Goal: Task Accomplishment & Management: Complete application form

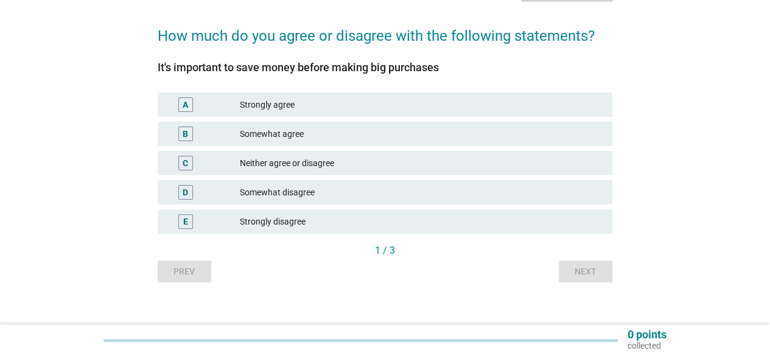
scroll to position [96, 0]
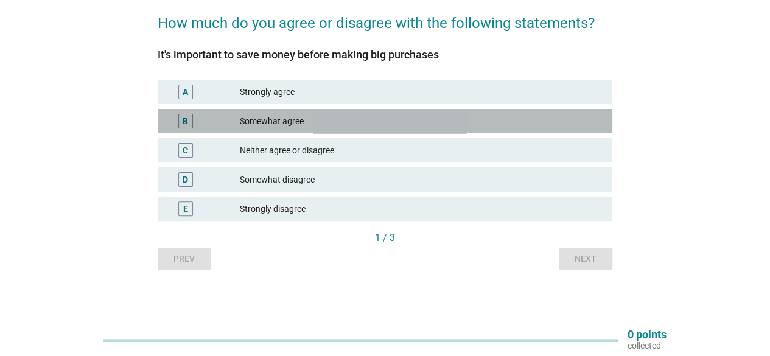
click at [330, 120] on div "Somewhat agree" at bounding box center [421, 121] width 363 height 15
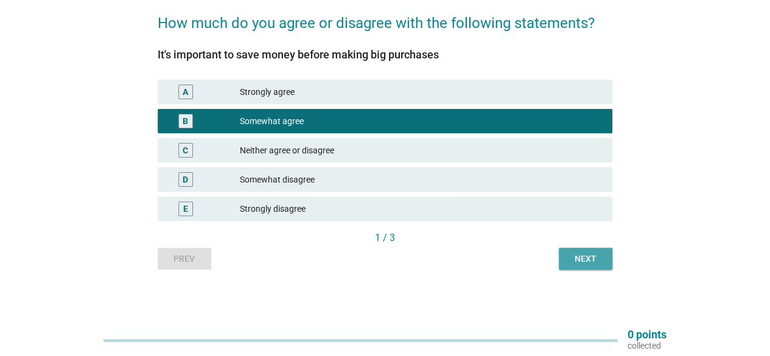
click at [602, 268] on button "Next" at bounding box center [586, 259] width 54 height 22
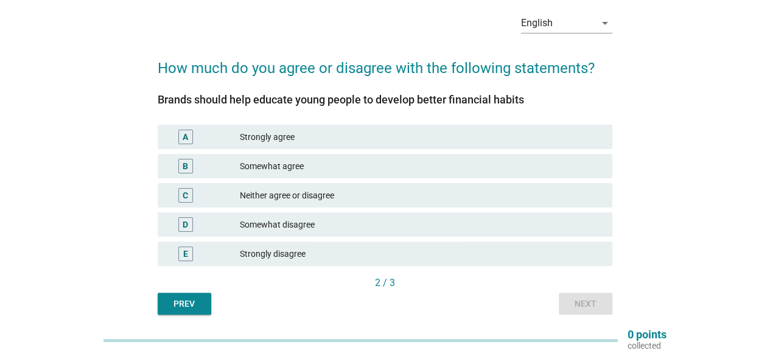
scroll to position [0, 0]
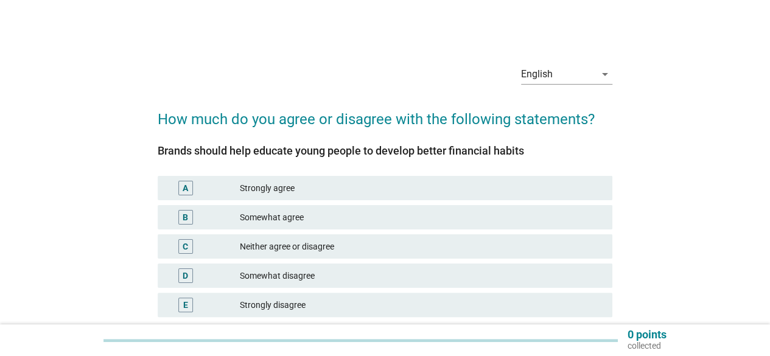
click at [334, 223] on div "Somewhat agree" at bounding box center [421, 217] width 363 height 15
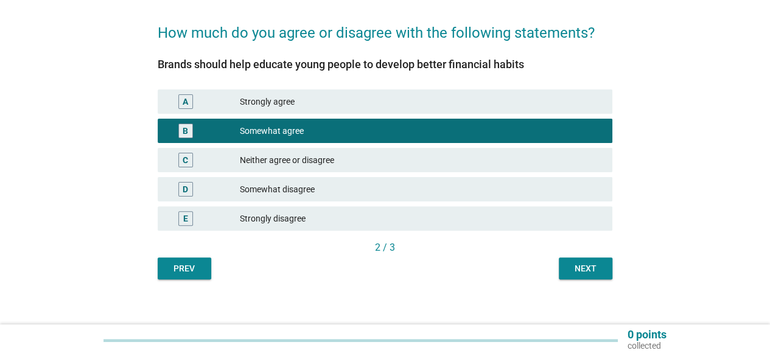
scroll to position [96, 0]
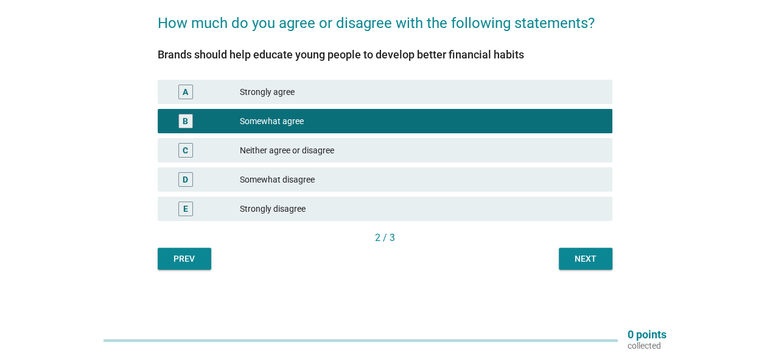
click at [538, 154] on div "Neither agree or disagree" at bounding box center [421, 150] width 363 height 15
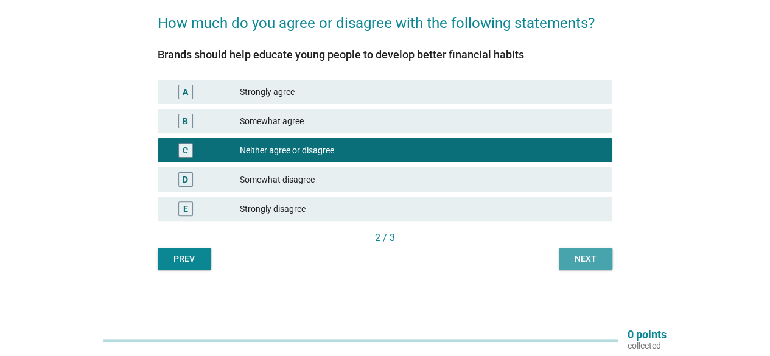
click at [588, 257] on div "Next" at bounding box center [585, 258] width 34 height 13
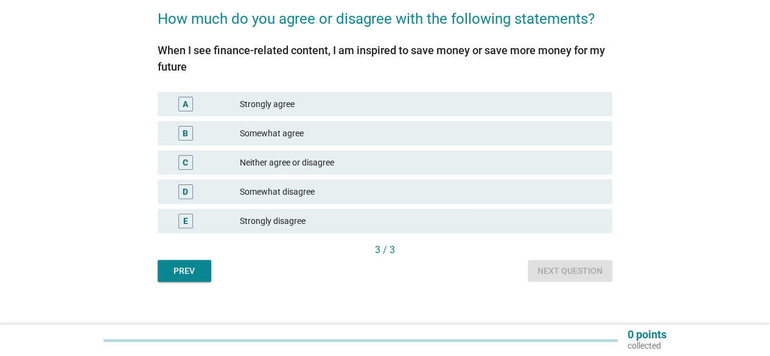
scroll to position [112, 0]
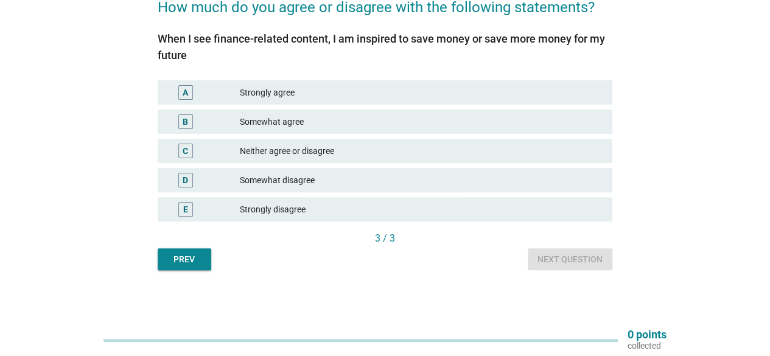
click at [353, 142] on div "C Neither agree or disagree" at bounding box center [385, 151] width 454 height 24
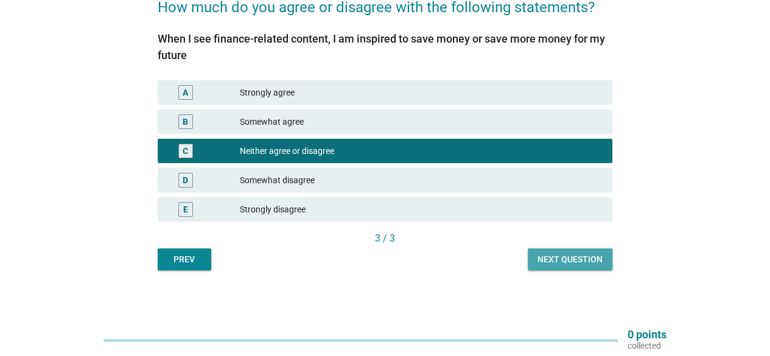
click at [583, 257] on div "Next question" at bounding box center [569, 259] width 65 height 13
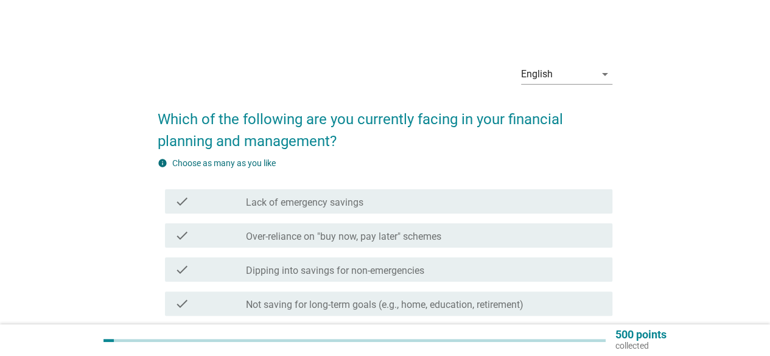
scroll to position [61, 0]
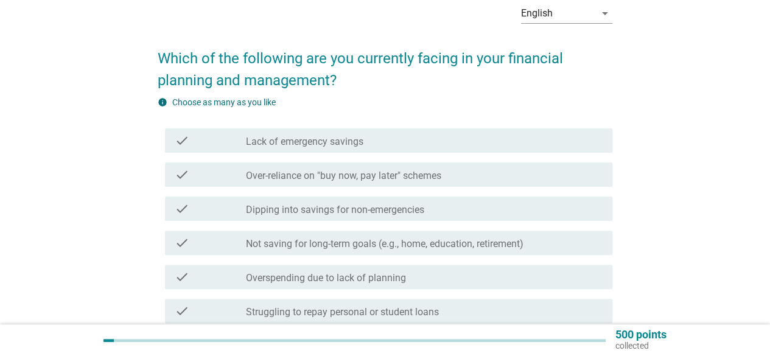
click at [439, 170] on label "Over-reliance on "buy now, pay later" schemes" at bounding box center [343, 176] width 195 height 12
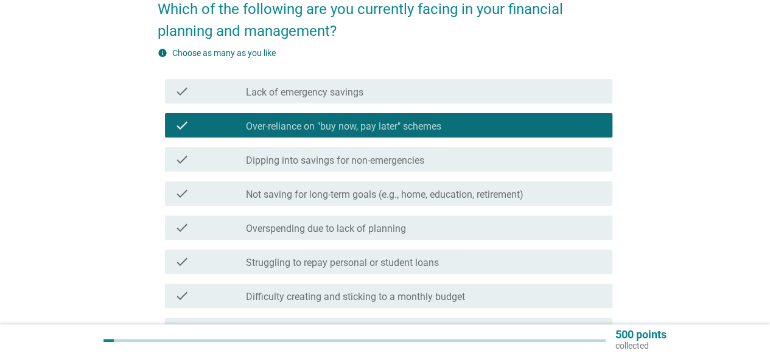
scroll to position [122, 0]
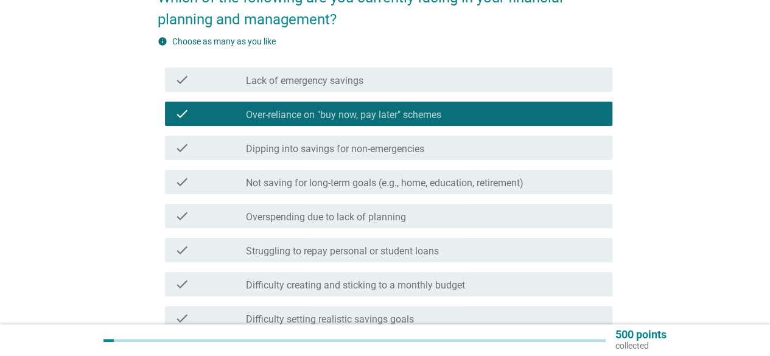
click at [444, 183] on label "Not saving for long-term goals (e.g., home, education, retirement)" at bounding box center [384, 183] width 277 height 12
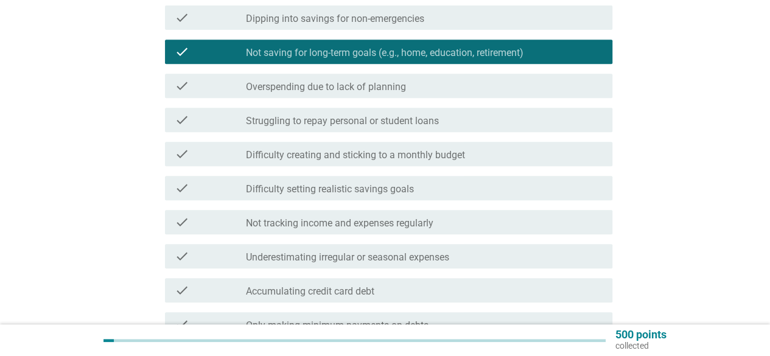
scroll to position [304, 0]
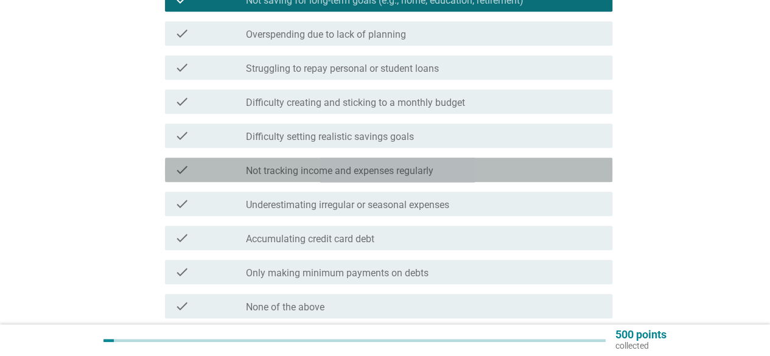
click at [440, 175] on div "check_box_outline_blank Not tracking income and expenses regularly" at bounding box center [424, 169] width 357 height 15
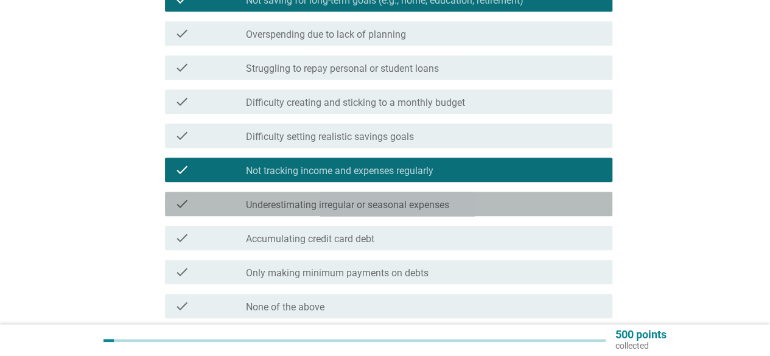
click at [459, 204] on div "check_box_outline_blank Underestimating irregular or seasonal expenses" at bounding box center [424, 204] width 357 height 15
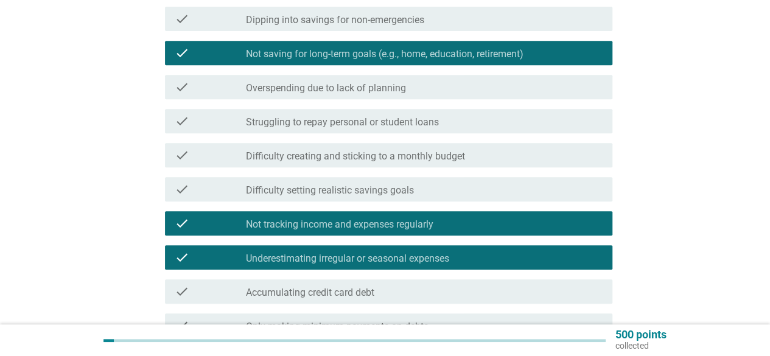
scroll to position [0, 0]
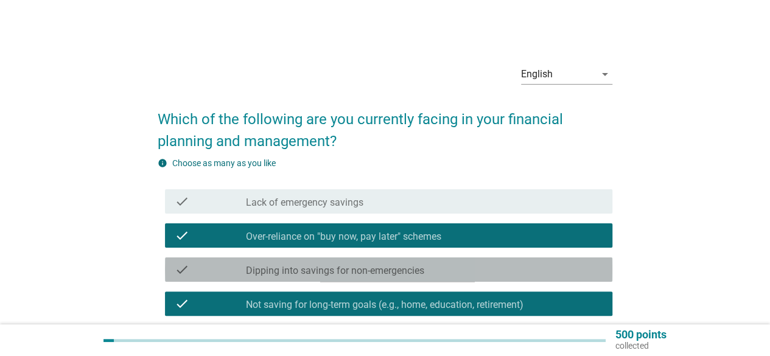
click at [437, 268] on div "check_box_outline_blank Dipping into savings for non-emergencies" at bounding box center [424, 269] width 357 height 15
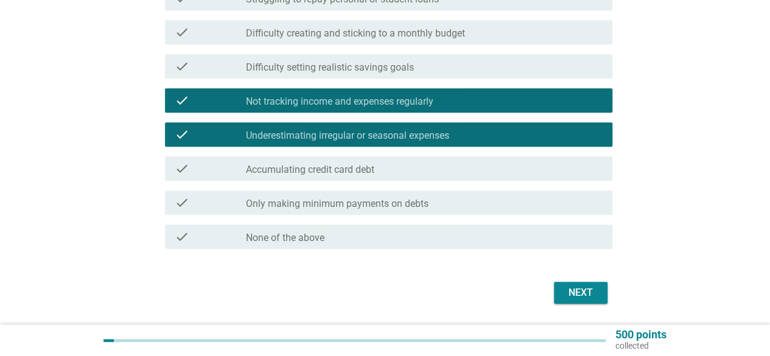
scroll to position [411, 0]
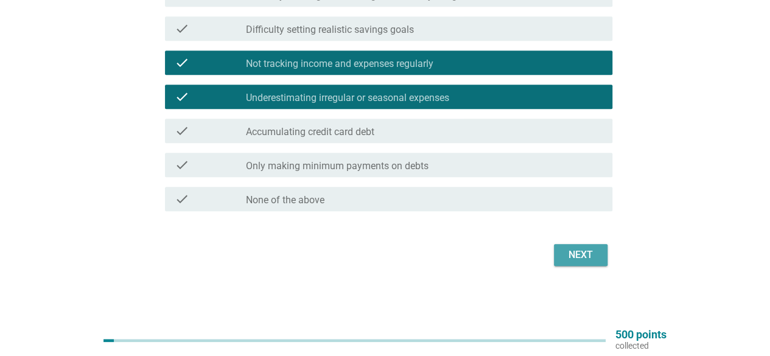
click at [574, 251] on div "Next" at bounding box center [580, 255] width 34 height 15
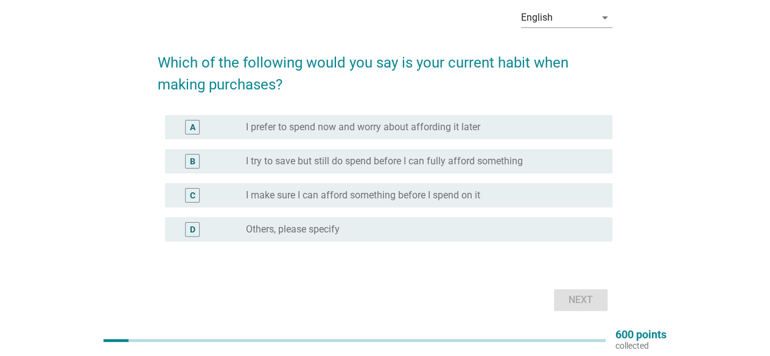
scroll to position [40, 0]
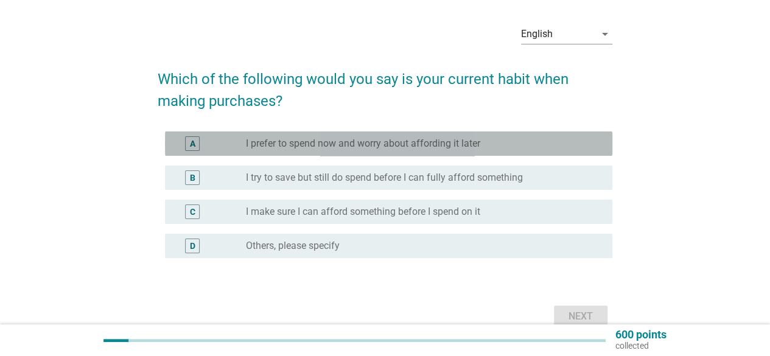
click at [318, 144] on label "I prefer to spend now and worry about affording it later" at bounding box center [363, 143] width 234 height 12
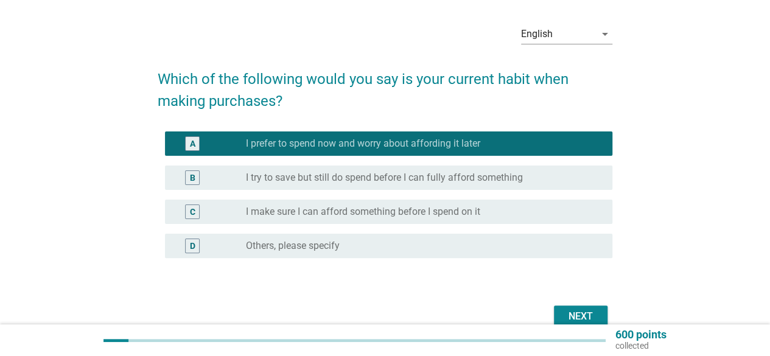
click at [320, 179] on label "I try to save but still do spend before I can fully afford something" at bounding box center [384, 178] width 277 height 12
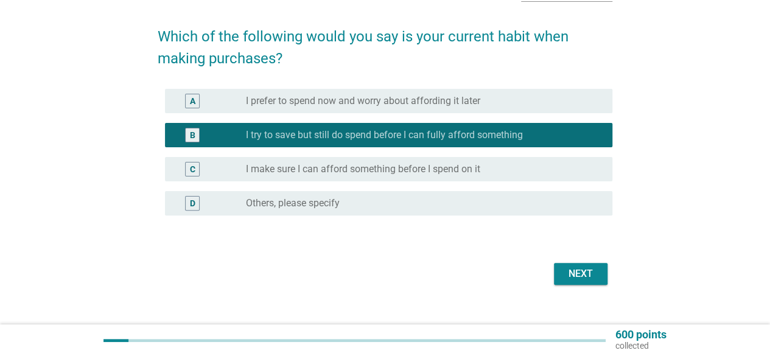
scroll to position [101, 0]
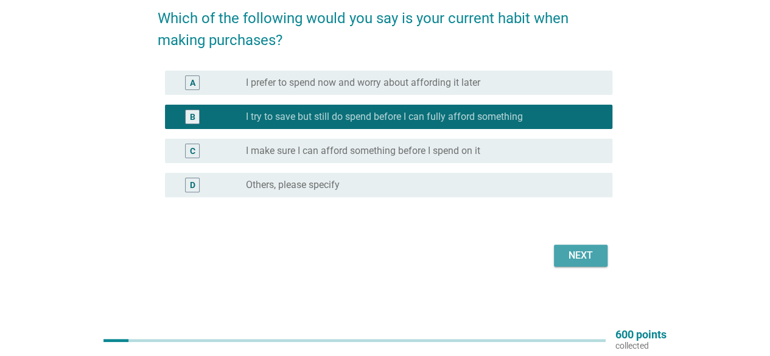
click at [578, 253] on div "Next" at bounding box center [580, 255] width 34 height 15
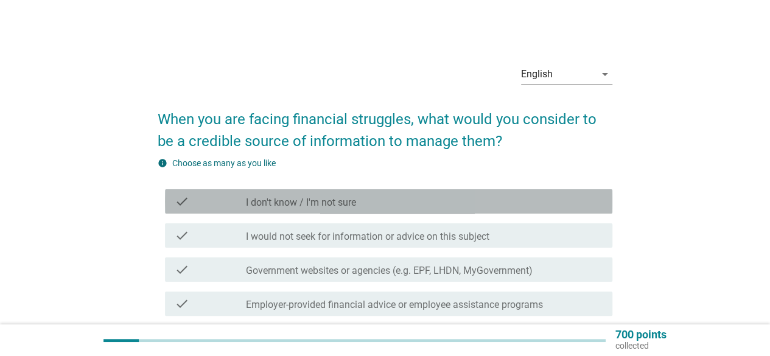
click at [356, 208] on label "I don't know / I'm not sure" at bounding box center [301, 203] width 110 height 12
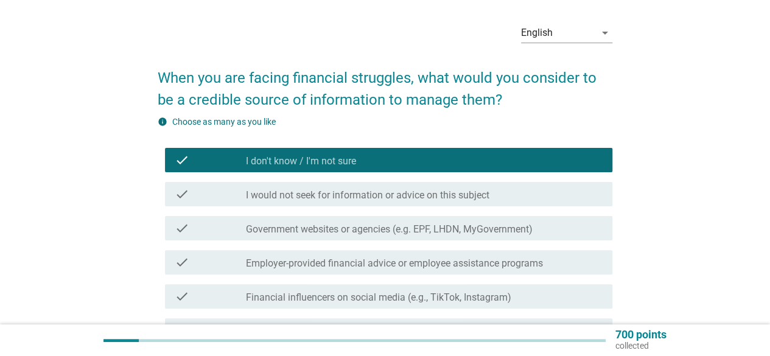
scroll to position [61, 0]
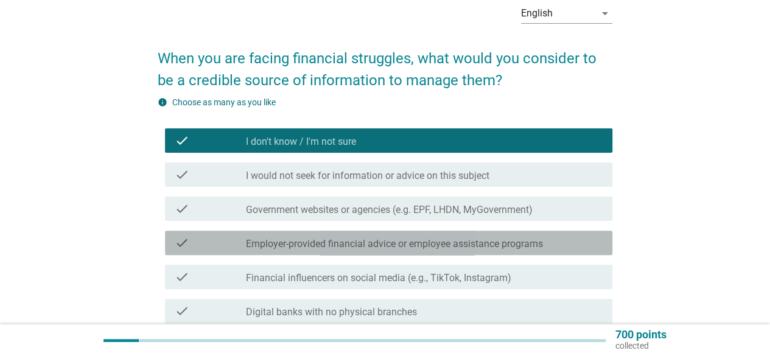
click at [507, 234] on div "check check_box_outline_blank Employer-provided financial advice or employee as…" at bounding box center [388, 243] width 447 height 24
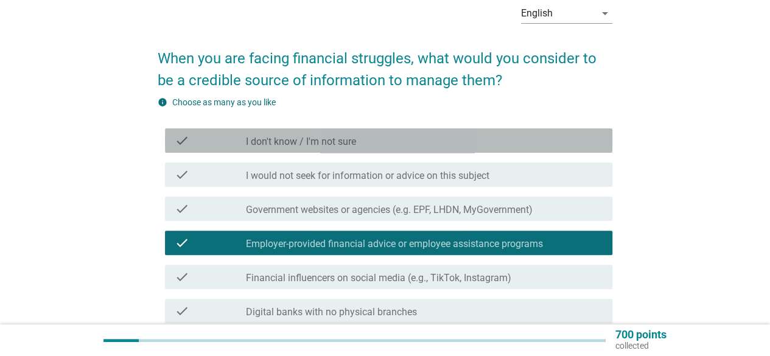
click at [449, 131] on div "check check_box I don't know / I'm not sure" at bounding box center [388, 140] width 447 height 24
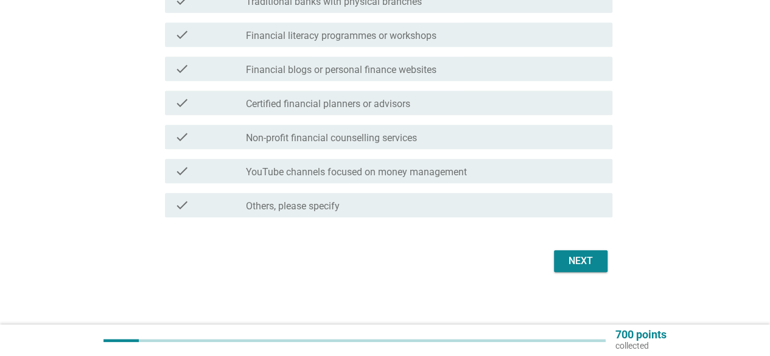
scroll to position [513, 0]
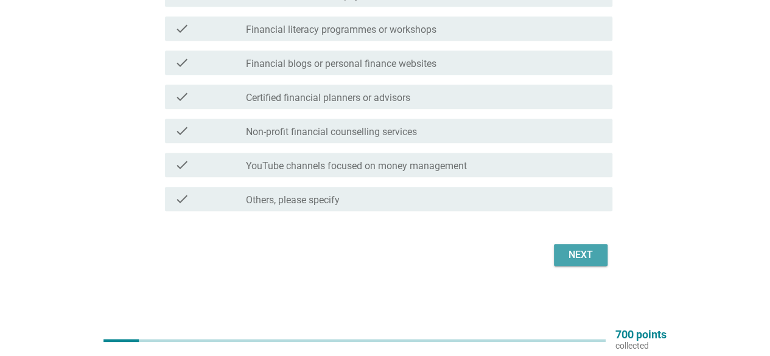
click at [599, 254] on button "Next" at bounding box center [581, 255] width 54 height 22
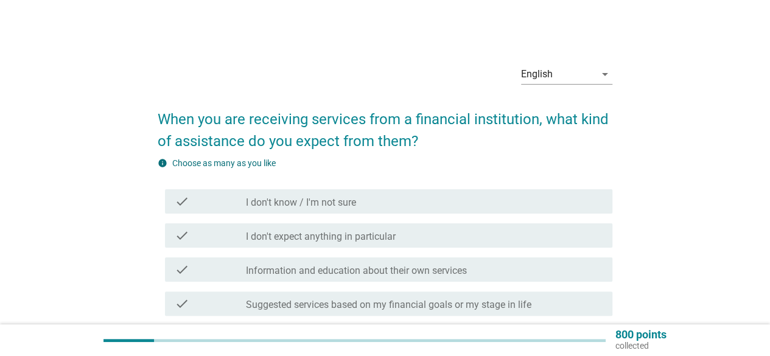
scroll to position [61, 0]
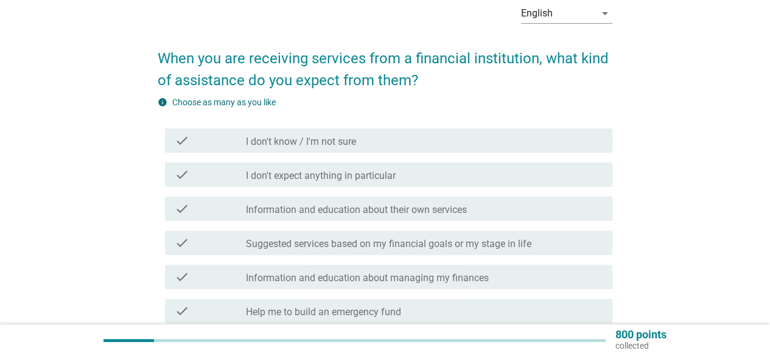
click at [372, 239] on label "Suggested services based on my financial goals or my stage in life" at bounding box center [388, 244] width 285 height 12
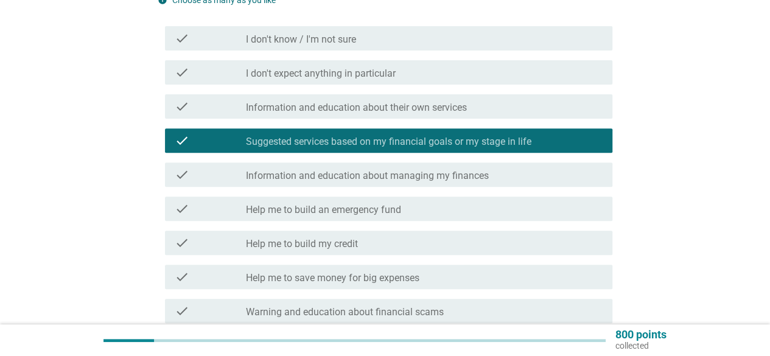
scroll to position [183, 0]
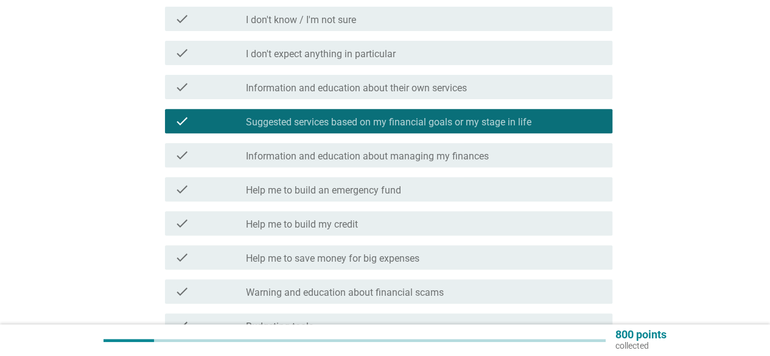
click at [366, 190] on label "Help me to build an emergency fund" at bounding box center [323, 190] width 155 height 12
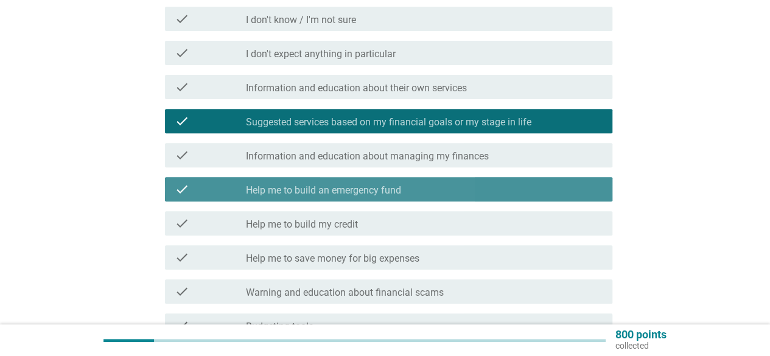
click at [361, 189] on label "Help me to build an emergency fund" at bounding box center [323, 190] width 155 height 12
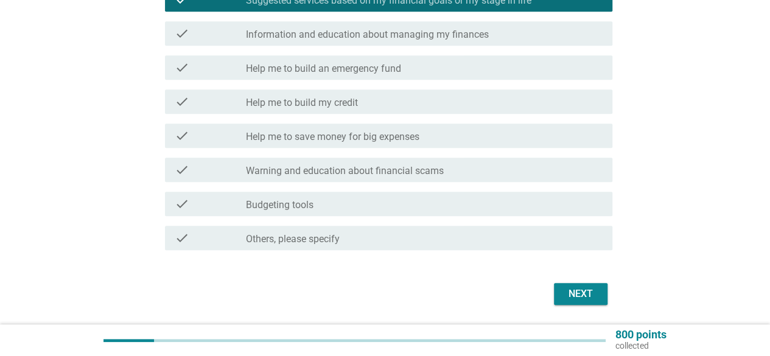
scroll to position [243, 0]
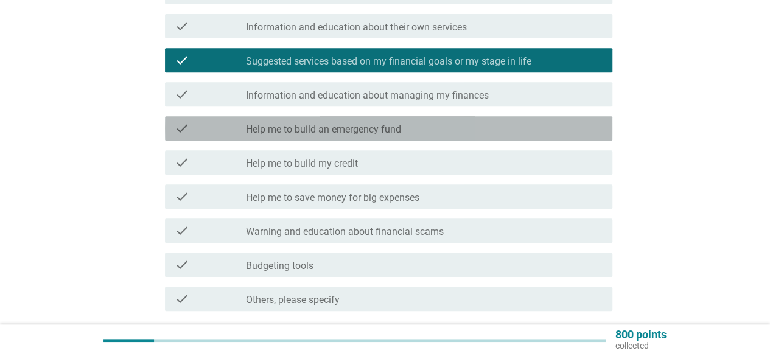
click at [409, 130] on div "check_box_outline_blank Help me to build an emergency fund" at bounding box center [424, 128] width 357 height 15
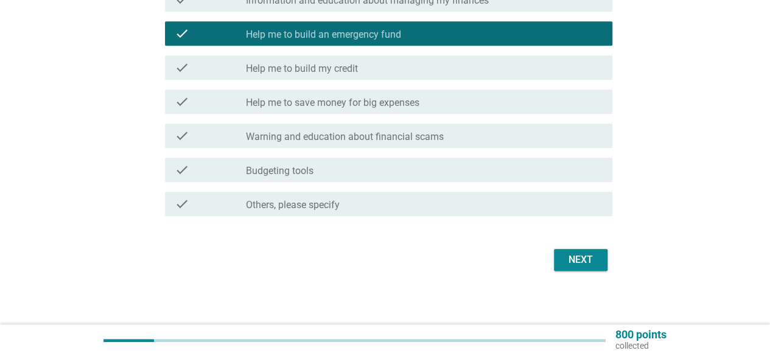
scroll to position [343, 0]
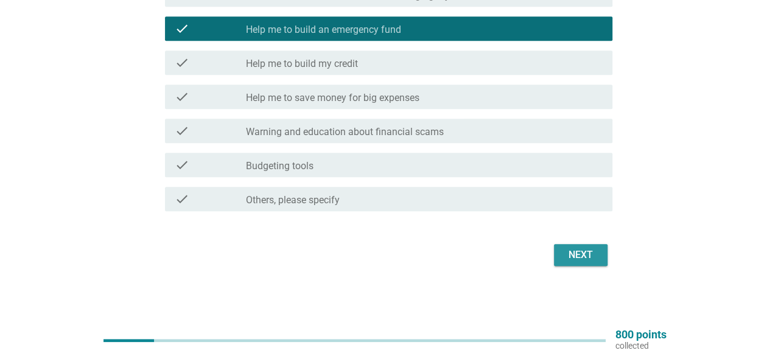
click at [587, 254] on div "Next" at bounding box center [580, 255] width 34 height 15
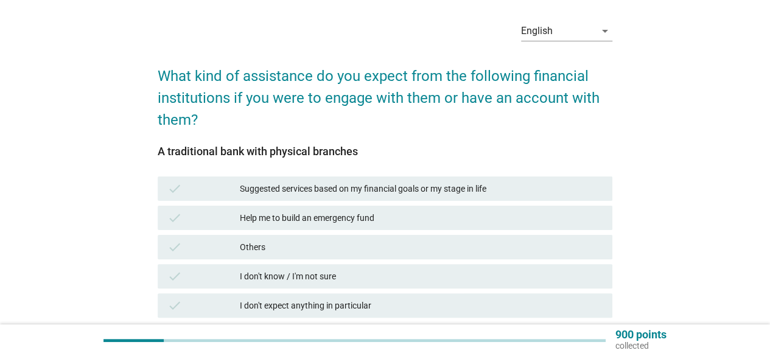
scroll to position [61, 0]
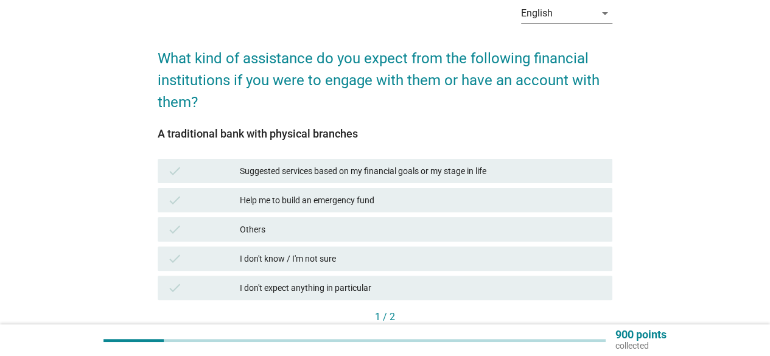
click at [388, 173] on div "Suggested services based on my financial goals or my stage in life" at bounding box center [421, 171] width 363 height 15
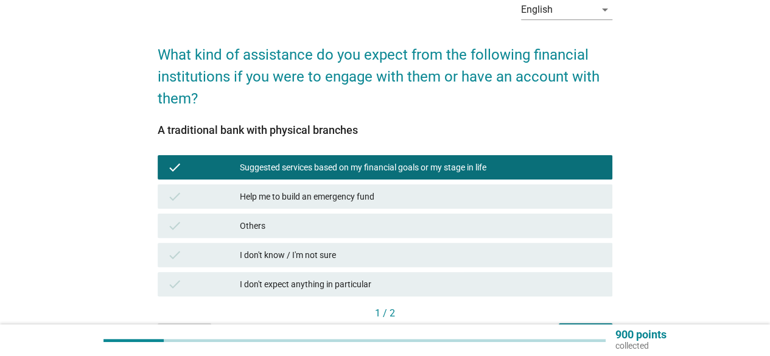
scroll to position [122, 0]
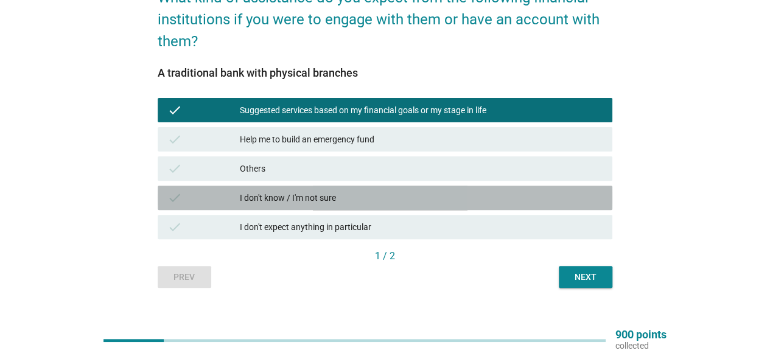
click at [378, 199] on div "I don't know / I'm not sure" at bounding box center [421, 197] width 363 height 15
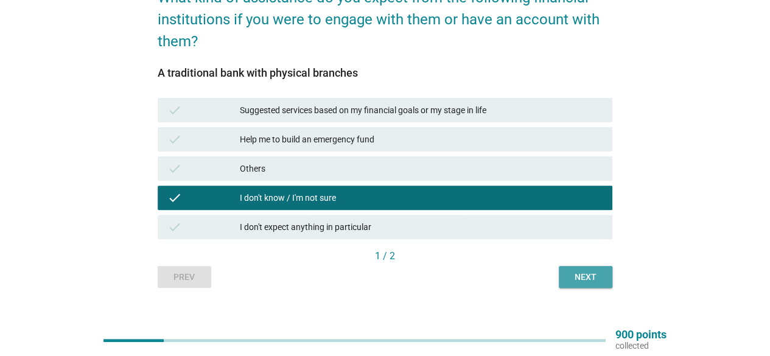
click at [585, 278] on div "Next" at bounding box center [585, 277] width 34 height 13
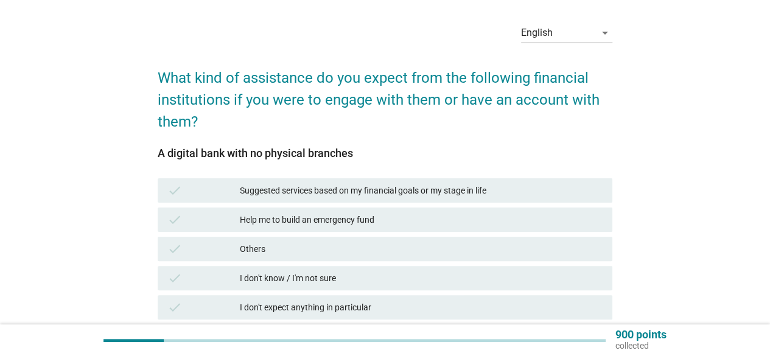
scroll to position [61, 0]
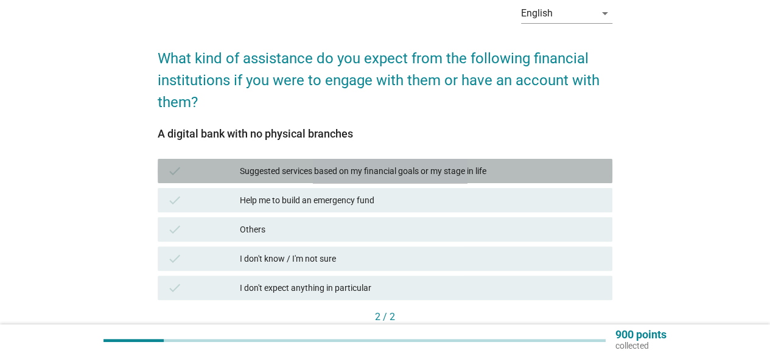
click at [341, 170] on div "Suggested services based on my financial goals or my stage in life" at bounding box center [421, 171] width 363 height 15
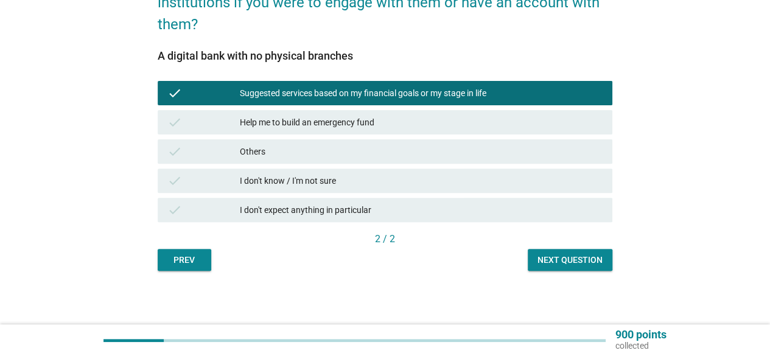
scroll to position [140, 0]
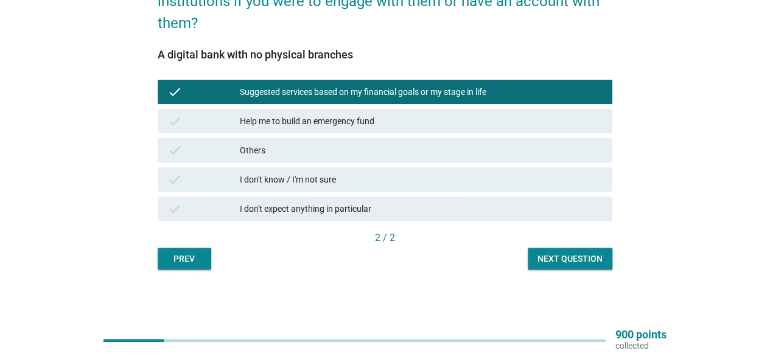
click at [593, 264] on div "Next question" at bounding box center [569, 258] width 65 height 13
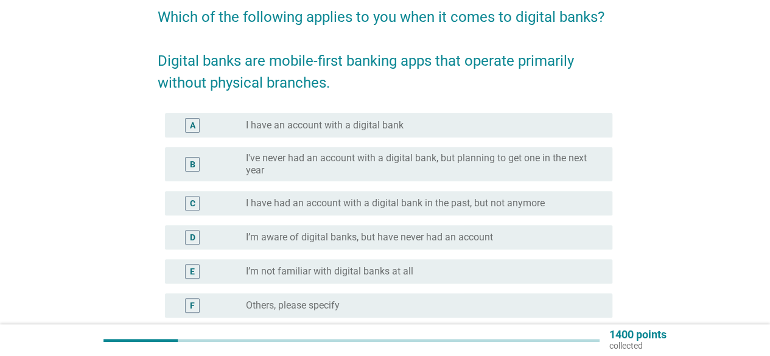
scroll to position [122, 0]
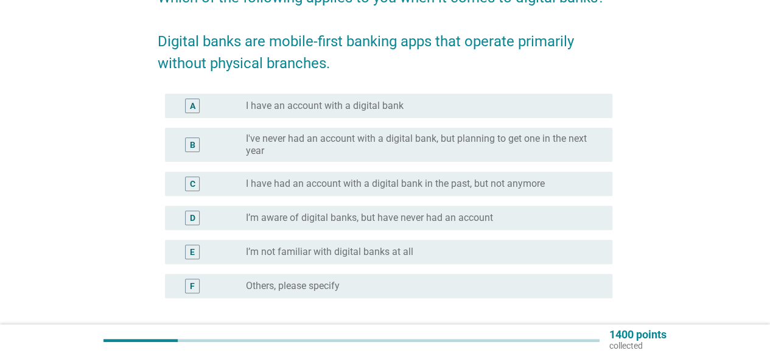
click at [368, 249] on label "I’m not familiar with digital banks at all" at bounding box center [329, 252] width 167 height 12
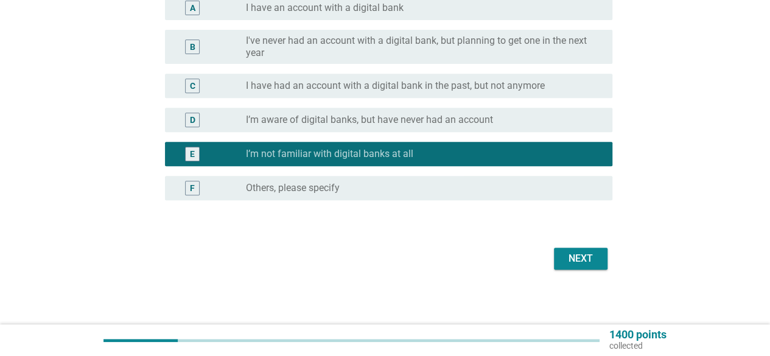
scroll to position [223, 0]
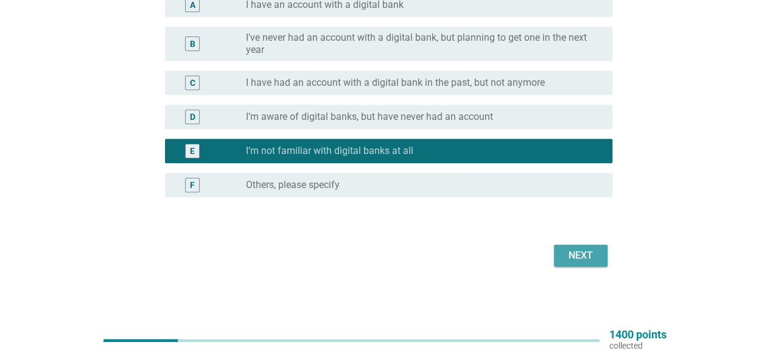
click at [582, 250] on div "Next" at bounding box center [580, 255] width 34 height 15
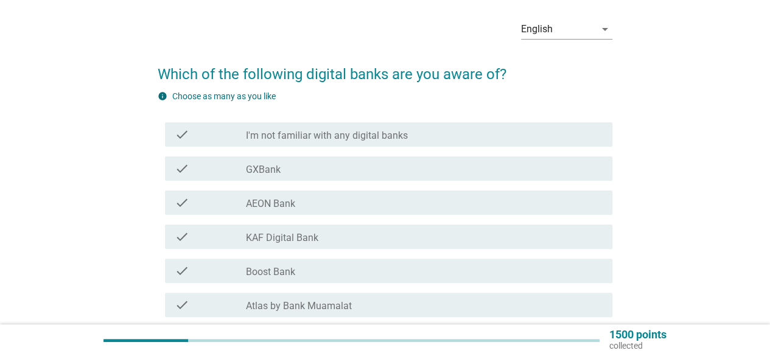
scroll to position [61, 0]
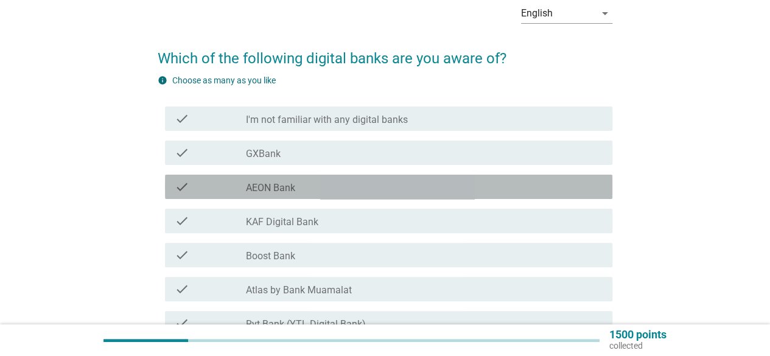
click at [341, 189] on div "check_box_outline_blank AEON Bank" at bounding box center [424, 186] width 357 height 15
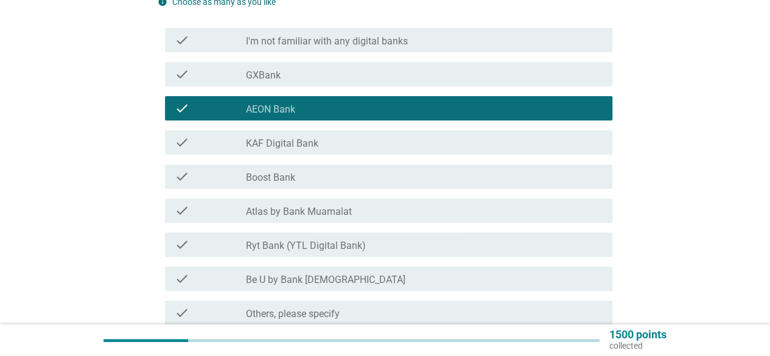
scroll to position [122, 0]
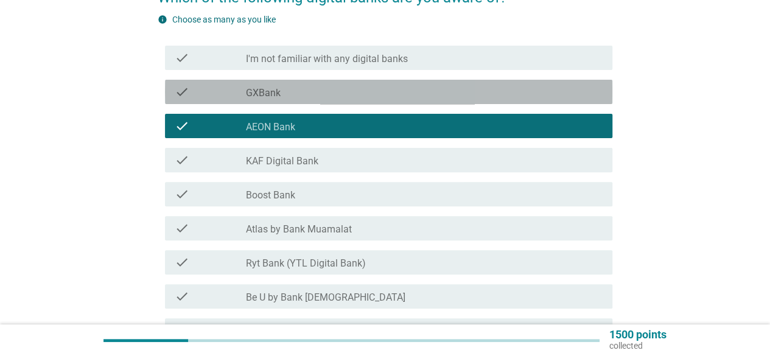
click at [442, 94] on div "check_box_outline_blank GXBank" at bounding box center [424, 92] width 357 height 15
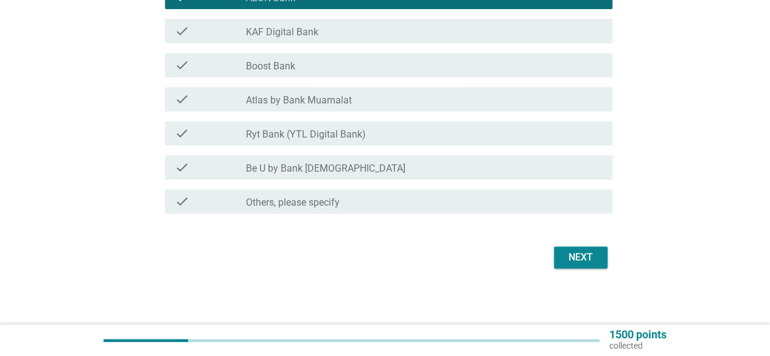
scroll to position [253, 0]
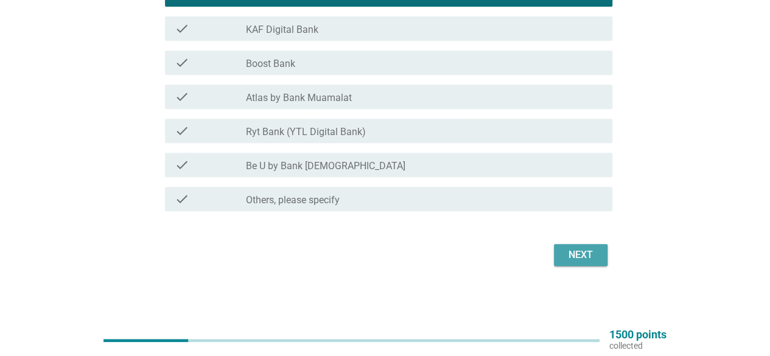
click at [572, 249] on div "Next" at bounding box center [580, 255] width 34 height 15
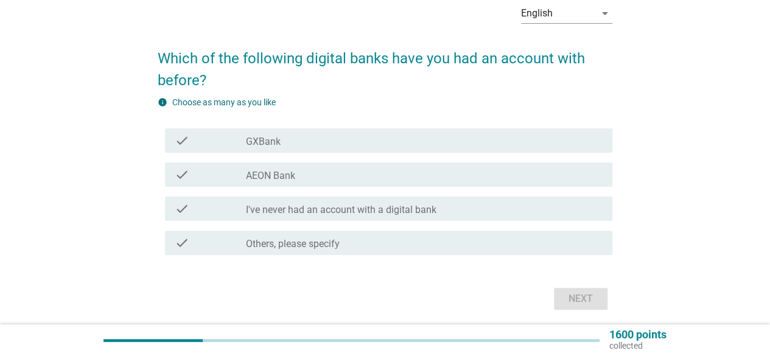
scroll to position [105, 0]
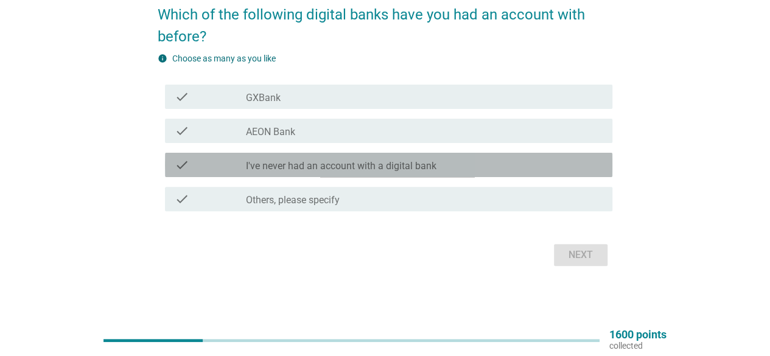
click at [350, 171] on label "I've never had an account with a digital bank" at bounding box center [341, 166] width 190 height 12
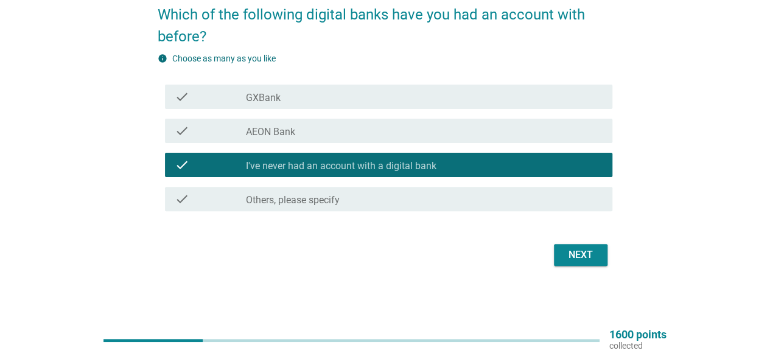
click at [585, 254] on div "Next" at bounding box center [580, 255] width 34 height 15
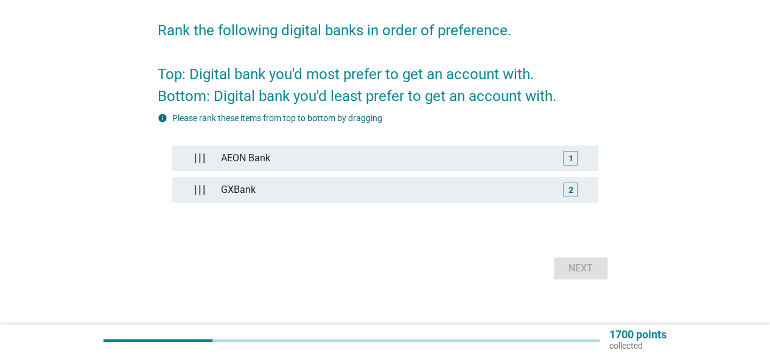
scroll to position [101, 0]
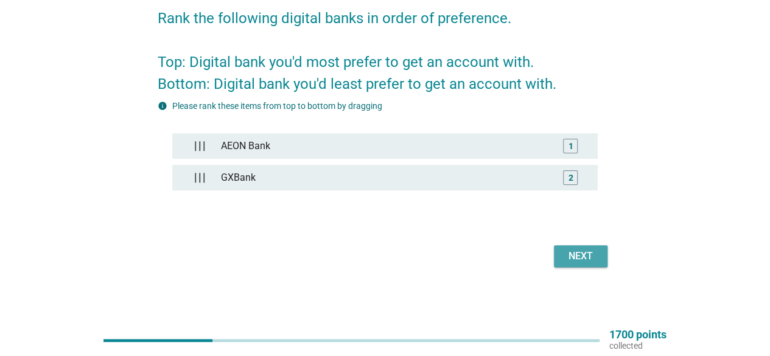
click at [576, 259] on div "Next" at bounding box center [580, 256] width 34 height 15
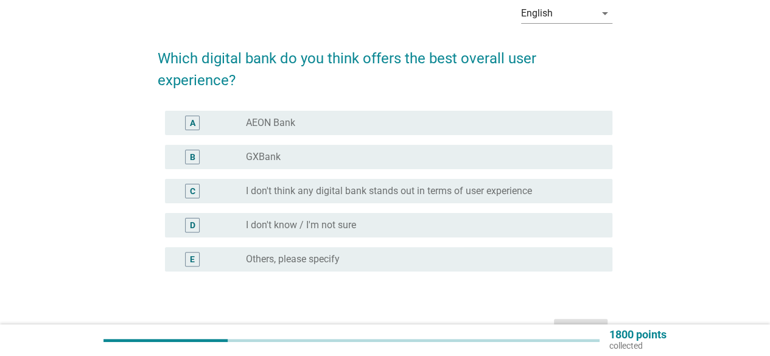
scroll to position [122, 0]
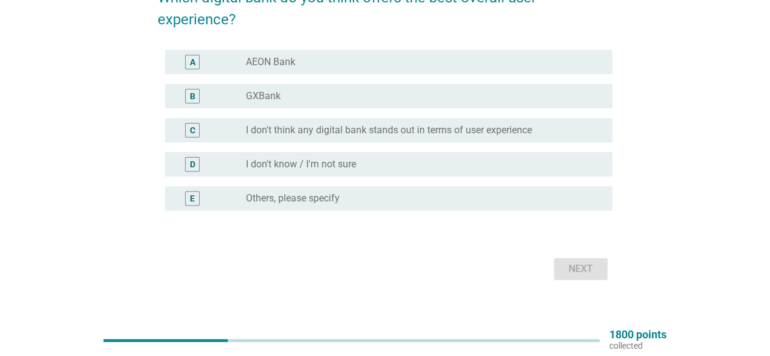
click at [424, 165] on div "radio_button_unchecked I don't know / I'm not sure" at bounding box center [419, 164] width 347 height 12
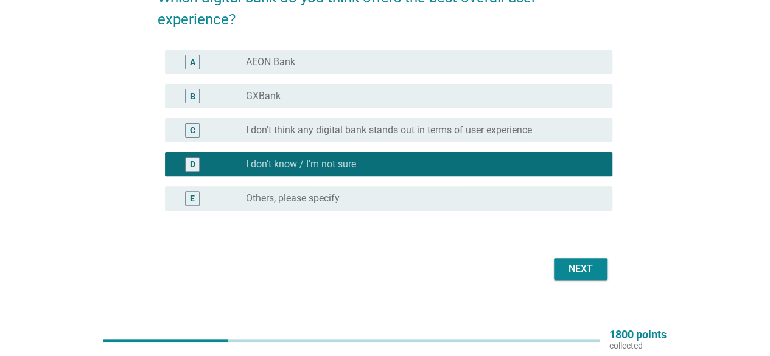
click at [594, 269] on div "Next" at bounding box center [580, 269] width 34 height 15
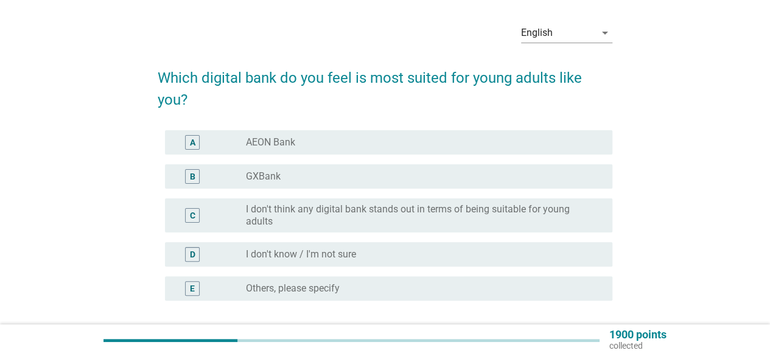
scroll to position [61, 0]
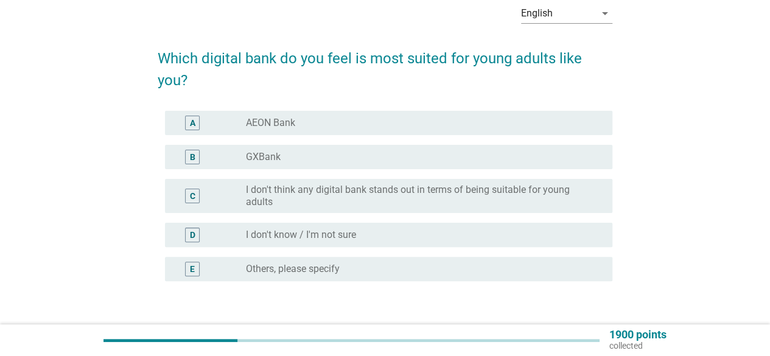
click at [330, 124] on div "radio_button_unchecked AEON Bank" at bounding box center [419, 123] width 347 height 12
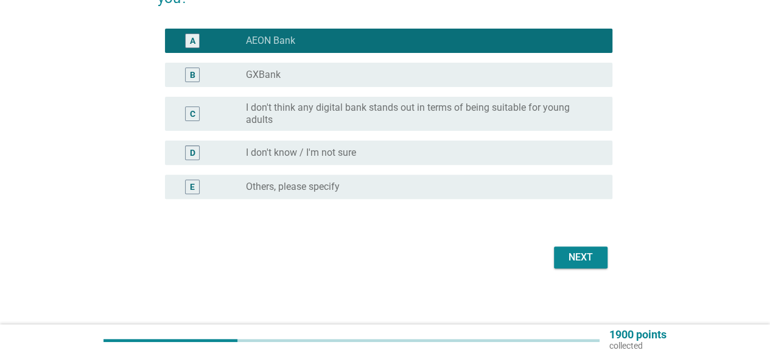
scroll to position [145, 0]
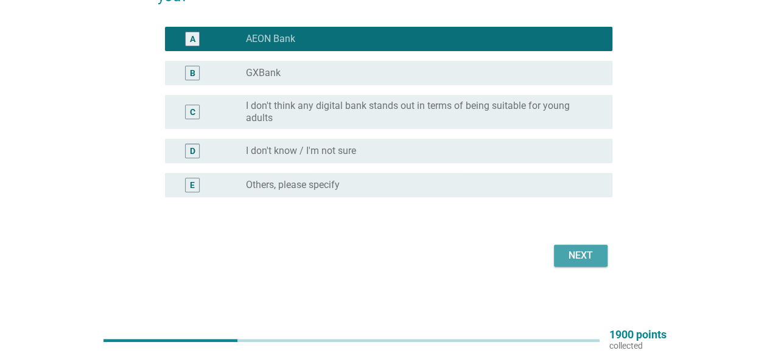
click at [580, 254] on div "Next" at bounding box center [580, 255] width 34 height 15
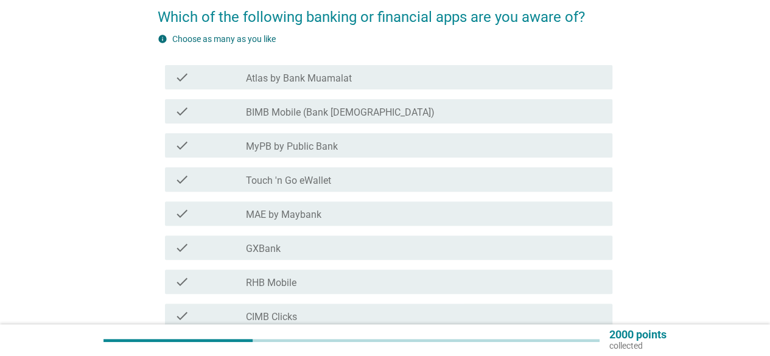
scroll to position [122, 0]
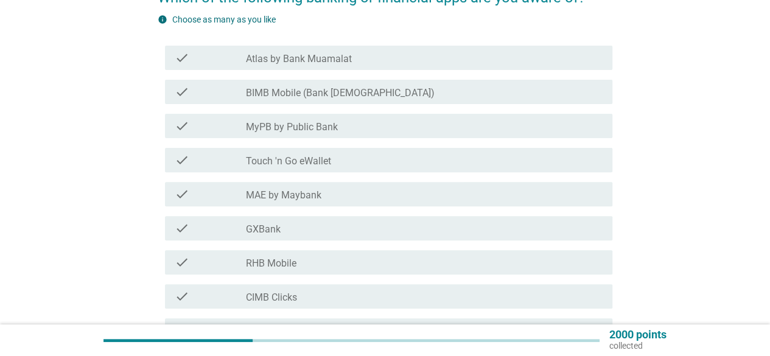
click at [400, 161] on div "check_box_outline_blank Touch 'n Go eWallet" at bounding box center [424, 160] width 357 height 15
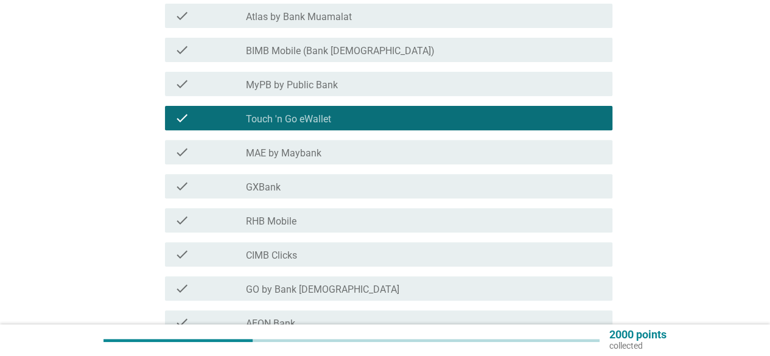
scroll to position [183, 0]
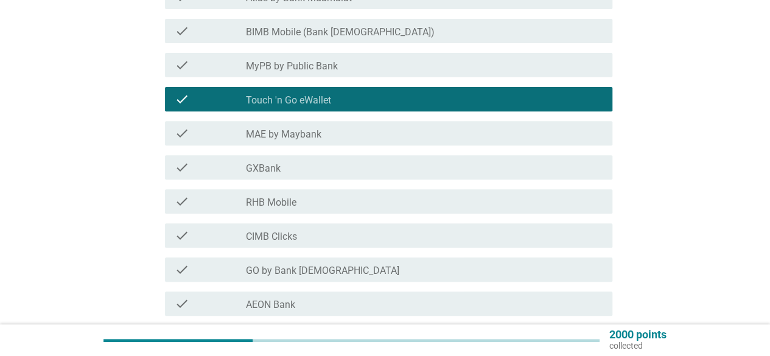
click at [375, 132] on div "check_box_outline_blank MAE by Maybank" at bounding box center [424, 133] width 357 height 15
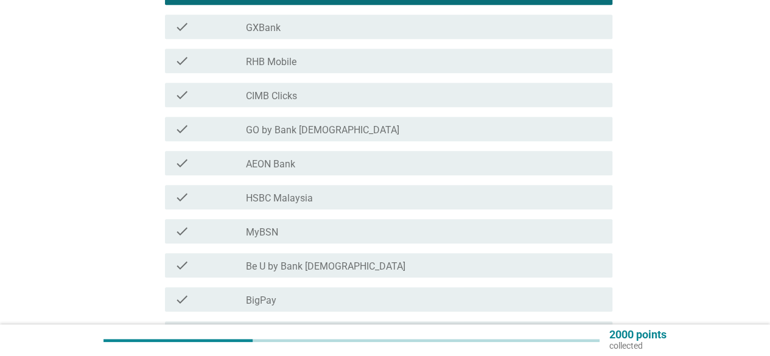
scroll to position [304, 0]
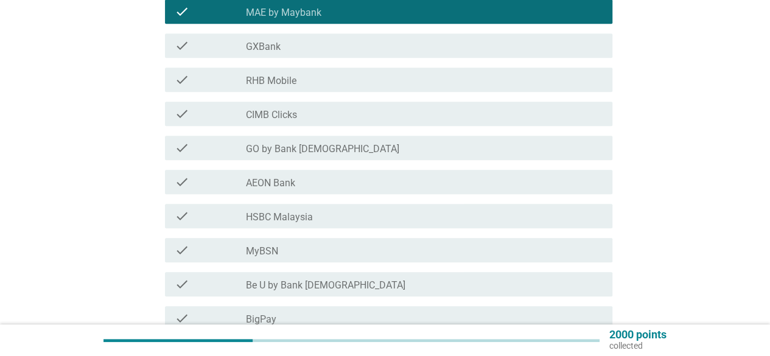
click at [420, 79] on div "check_box_outline_blank RHB Mobile" at bounding box center [424, 79] width 357 height 15
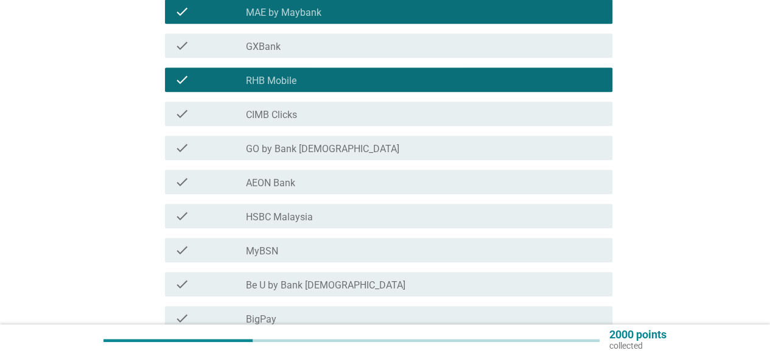
click at [411, 114] on div "check_box_outline_blank CIMB Clicks" at bounding box center [424, 113] width 357 height 15
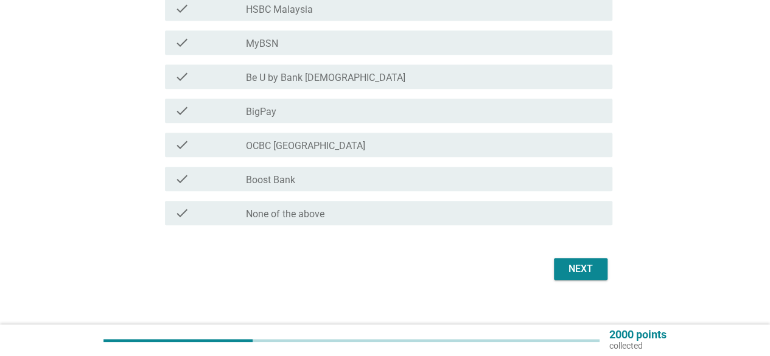
scroll to position [526, 0]
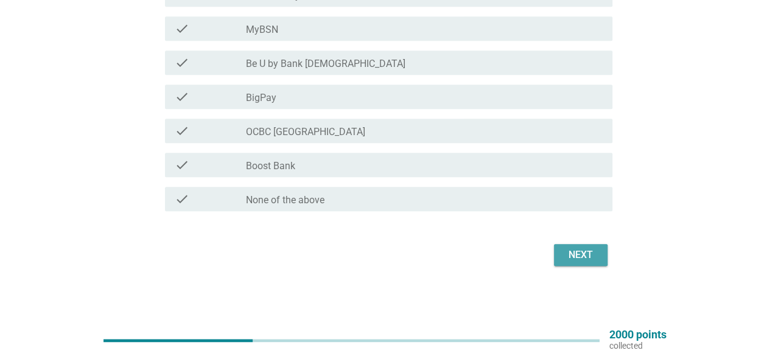
click at [563, 248] on div "Next" at bounding box center [580, 255] width 34 height 15
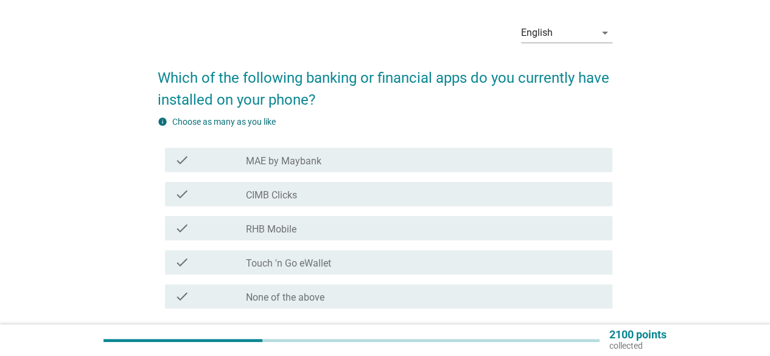
scroll to position [61, 0]
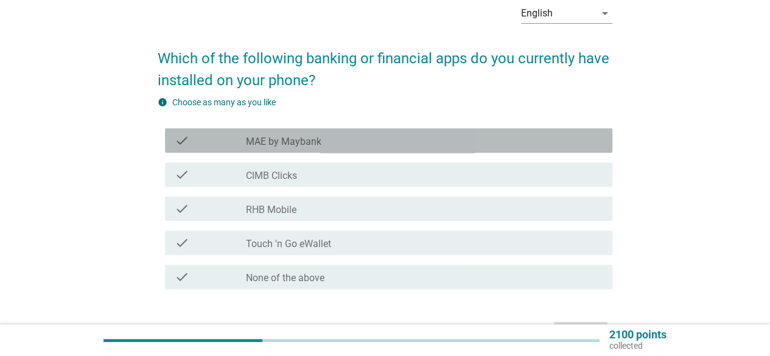
click at [358, 144] on div "check_box_outline_blank MAE by Maybank" at bounding box center [424, 140] width 357 height 15
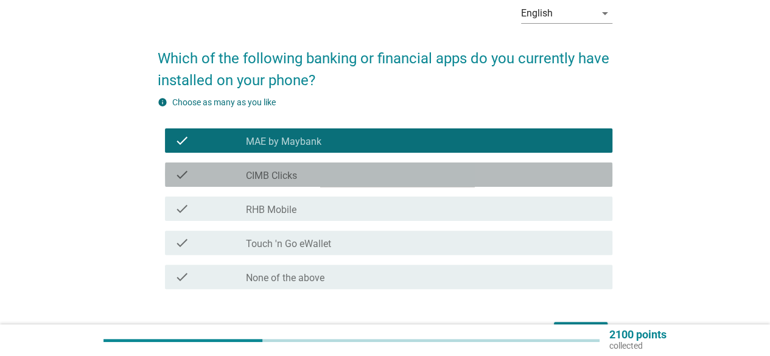
click at [336, 175] on div "check_box_outline_blank CIMB Clicks" at bounding box center [424, 174] width 357 height 15
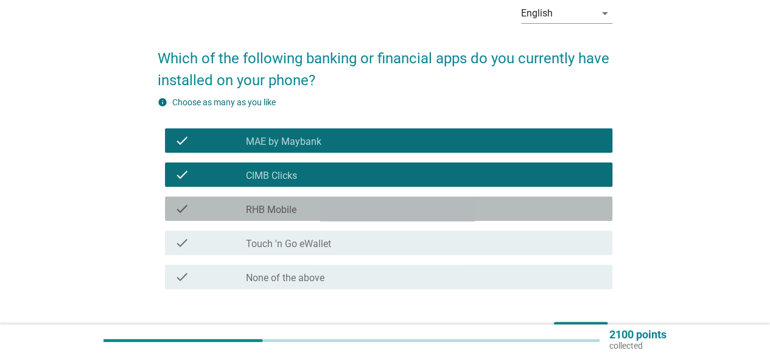
click at [328, 200] on div "check check_box_outline_blank RHB Mobile" at bounding box center [388, 209] width 447 height 24
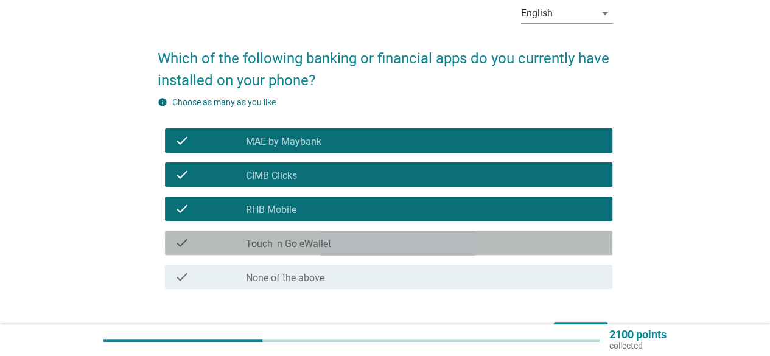
click at [323, 235] on div "check check_box_outline_blank Touch 'n Go eWallet" at bounding box center [388, 243] width 447 height 24
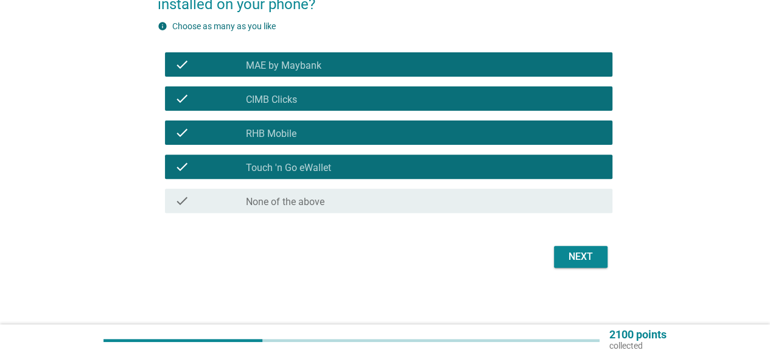
scroll to position [139, 0]
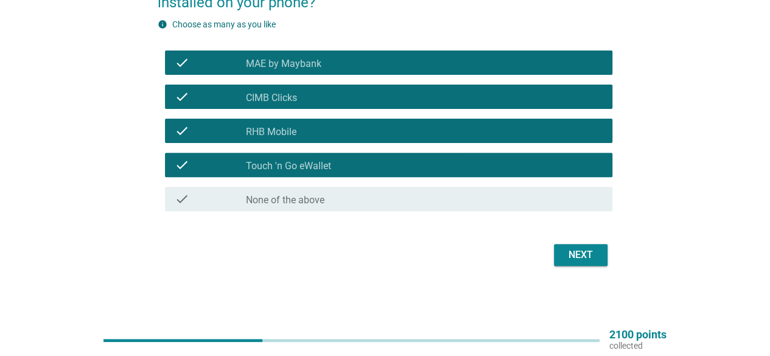
click at [577, 251] on div "Next" at bounding box center [580, 255] width 34 height 15
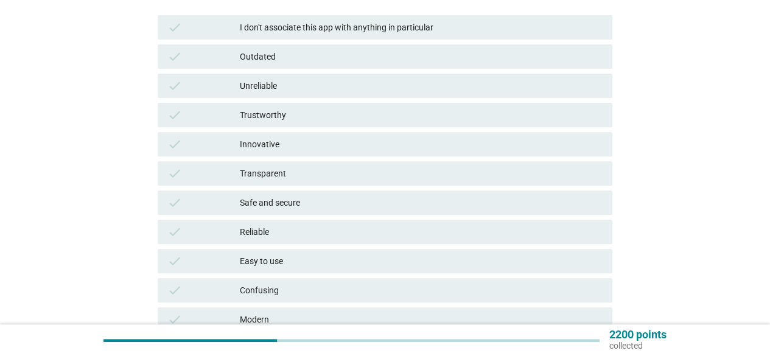
scroll to position [243, 0]
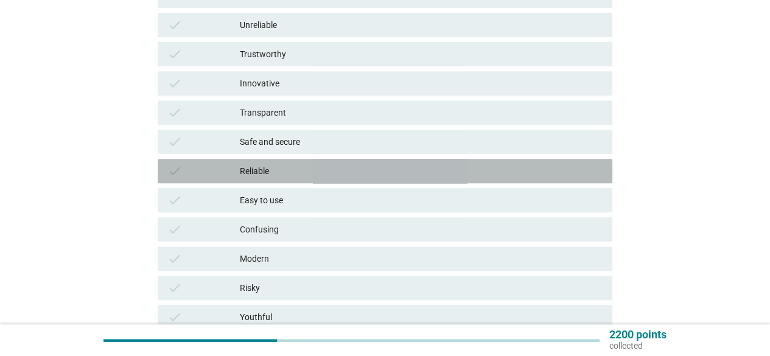
click at [417, 172] on div "Reliable" at bounding box center [421, 171] width 363 height 15
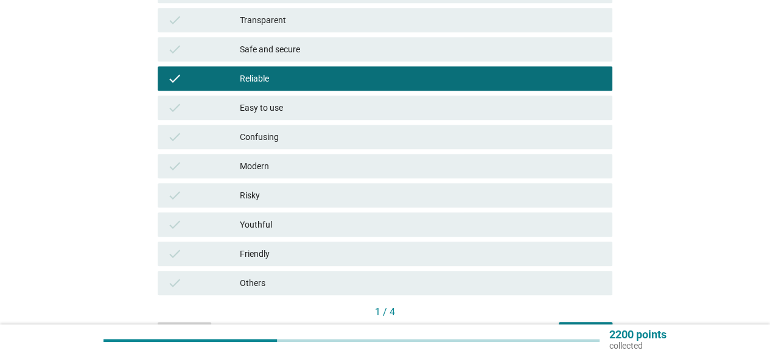
scroll to position [410, 0]
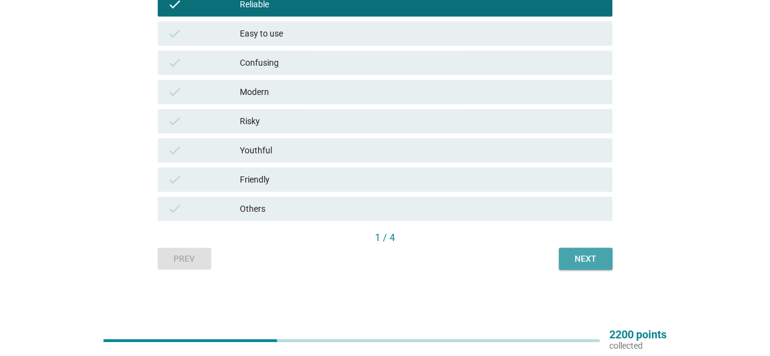
click at [593, 260] on div "Next" at bounding box center [585, 258] width 34 height 13
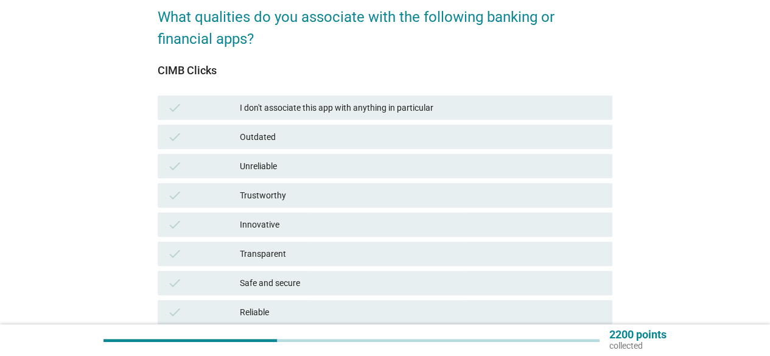
scroll to position [122, 0]
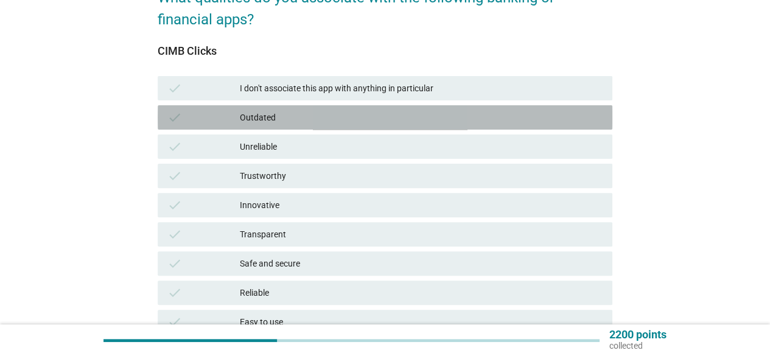
click at [330, 115] on div "Outdated" at bounding box center [421, 117] width 363 height 15
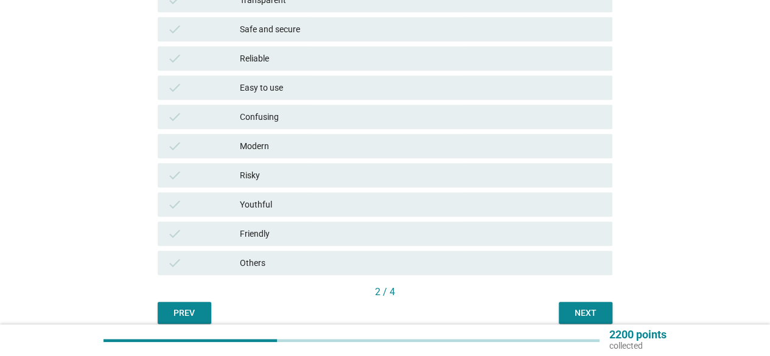
scroll to position [410, 0]
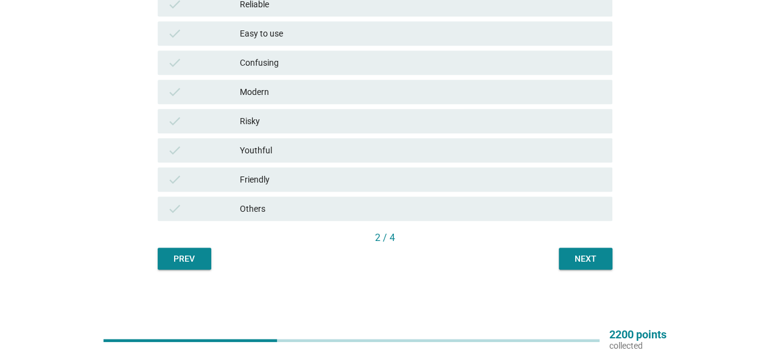
click at [585, 260] on div "Next" at bounding box center [585, 258] width 34 height 13
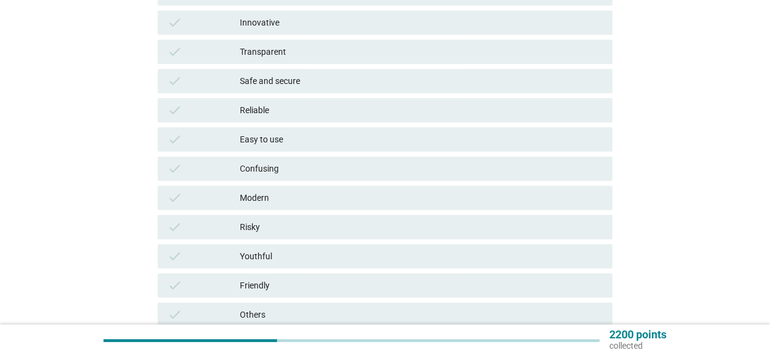
scroll to position [365, 0]
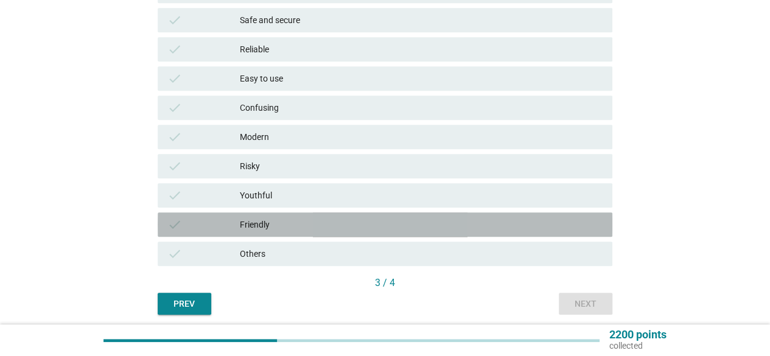
click at [337, 227] on div "Friendly" at bounding box center [421, 224] width 363 height 15
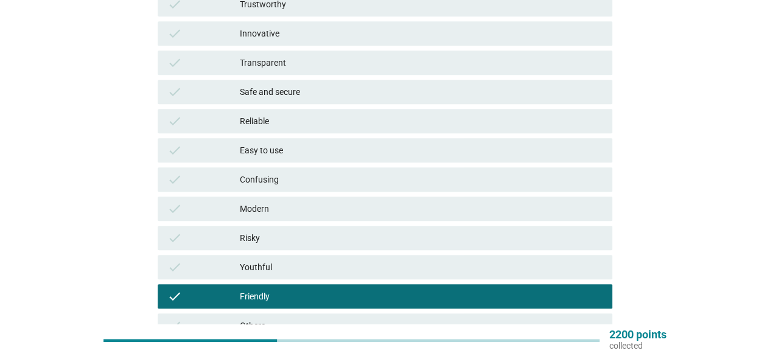
scroll to position [288, 0]
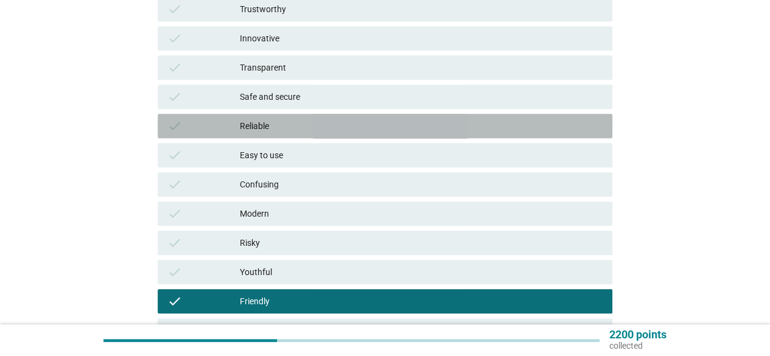
click at [321, 131] on div "Reliable" at bounding box center [421, 126] width 363 height 15
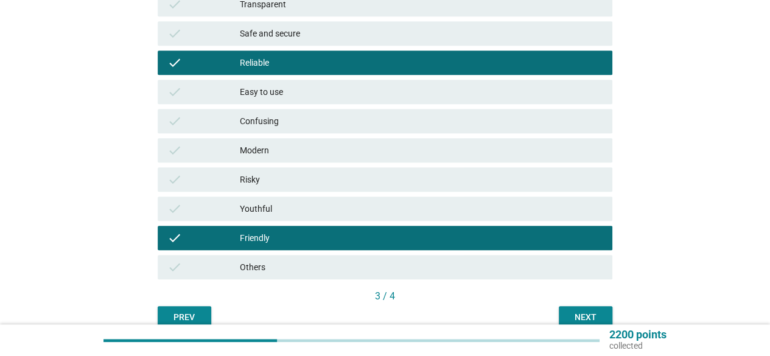
scroll to position [410, 0]
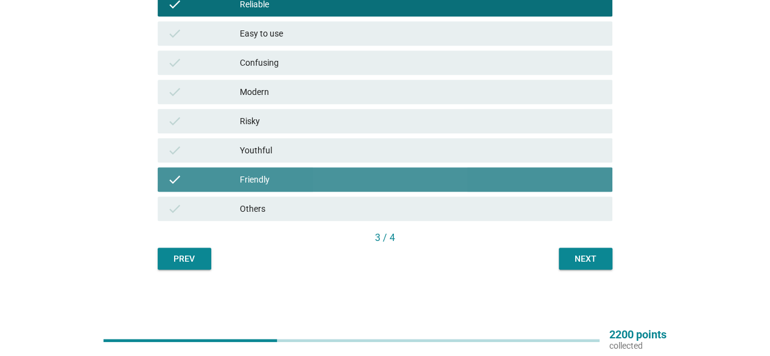
click at [443, 173] on div "Friendly" at bounding box center [421, 179] width 363 height 15
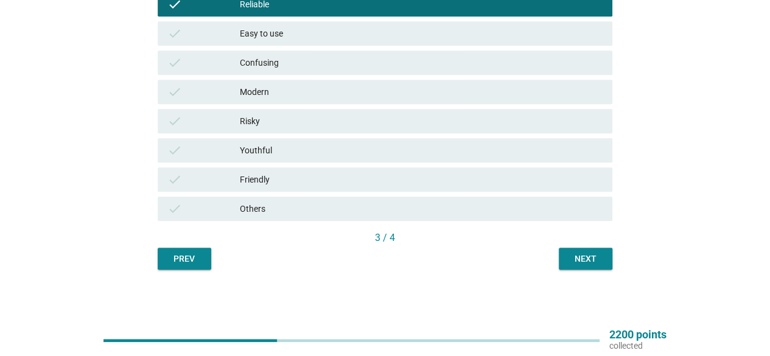
click at [583, 254] on div "Next" at bounding box center [585, 258] width 34 height 13
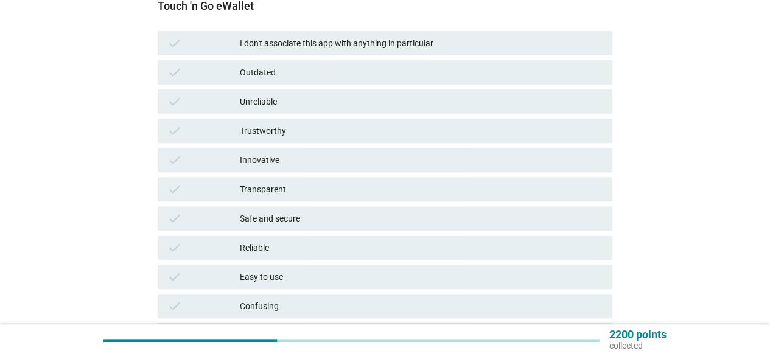
scroll to position [106, 0]
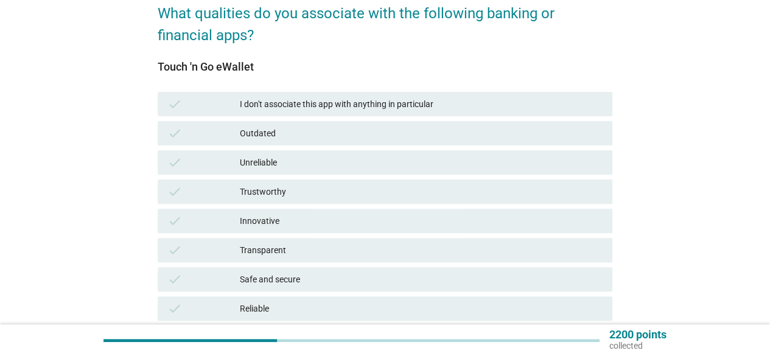
click at [281, 222] on div "Innovative" at bounding box center [421, 221] width 363 height 15
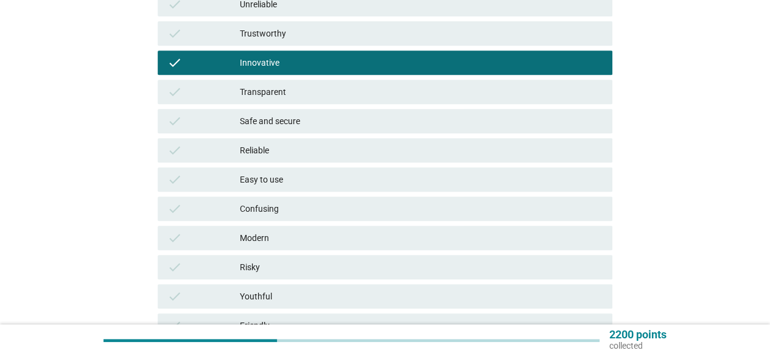
scroll to position [410, 0]
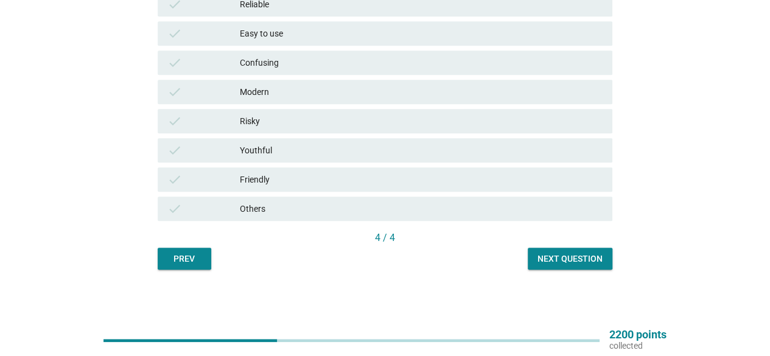
click at [575, 257] on div "Next question" at bounding box center [569, 258] width 65 height 13
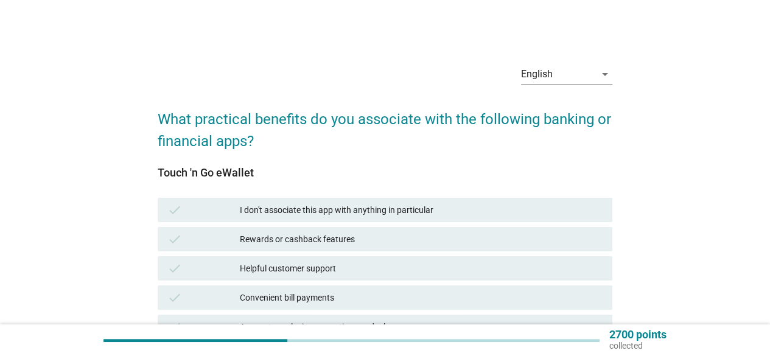
scroll to position [61, 0]
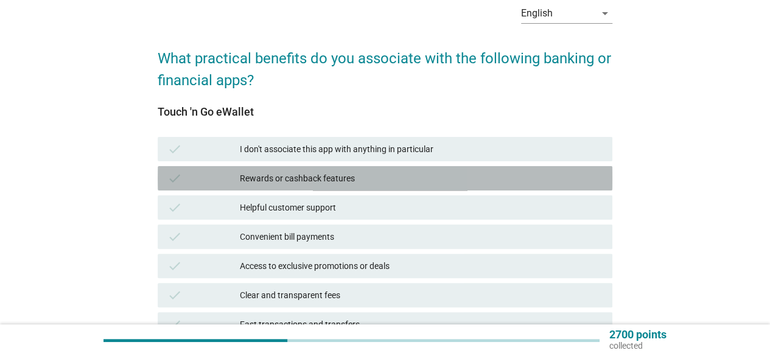
click at [307, 183] on div "Rewards or cashback features" at bounding box center [421, 178] width 363 height 15
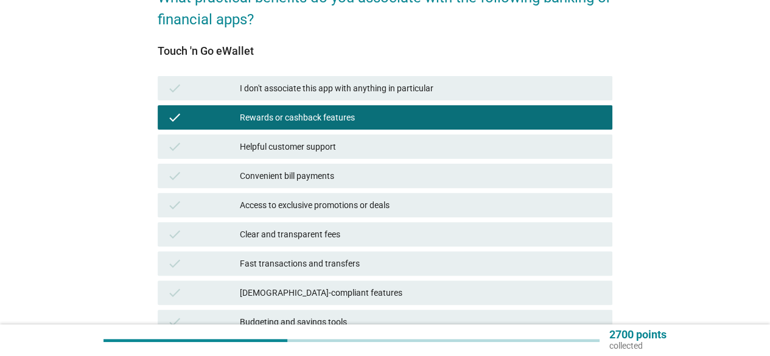
scroll to position [183, 0]
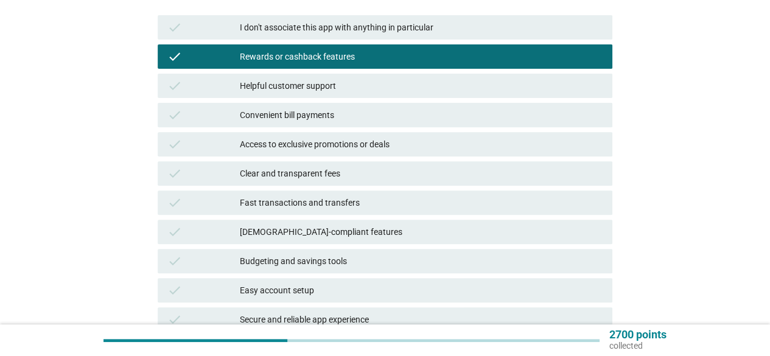
click at [301, 142] on div "Access to exclusive promotions or deals" at bounding box center [421, 144] width 363 height 15
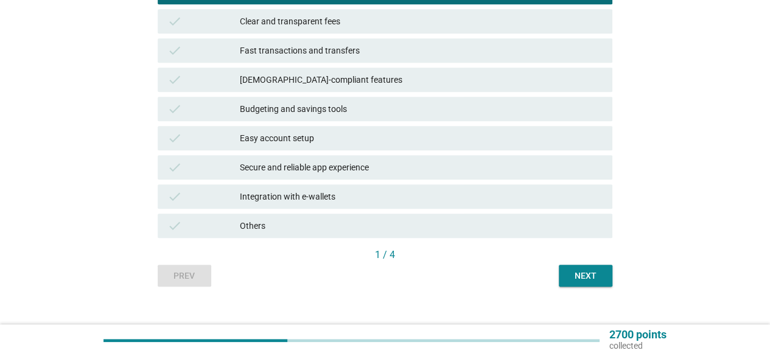
scroll to position [352, 0]
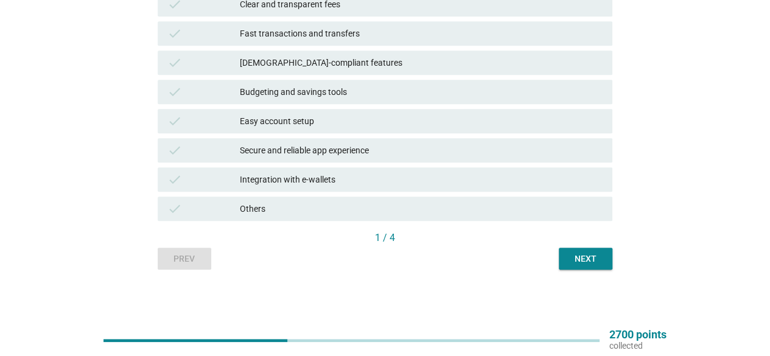
click at [591, 263] on div "Next" at bounding box center [585, 258] width 34 height 13
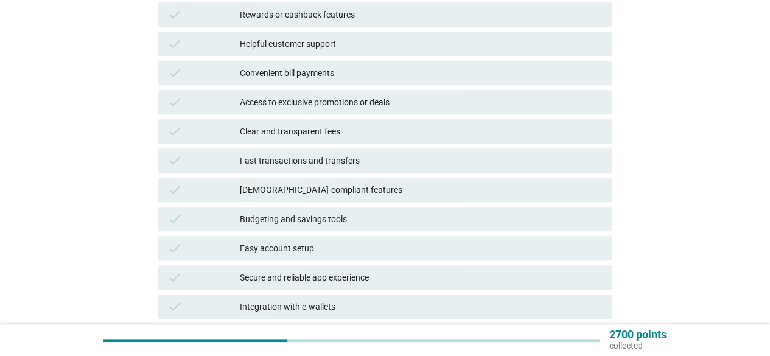
scroll to position [243, 0]
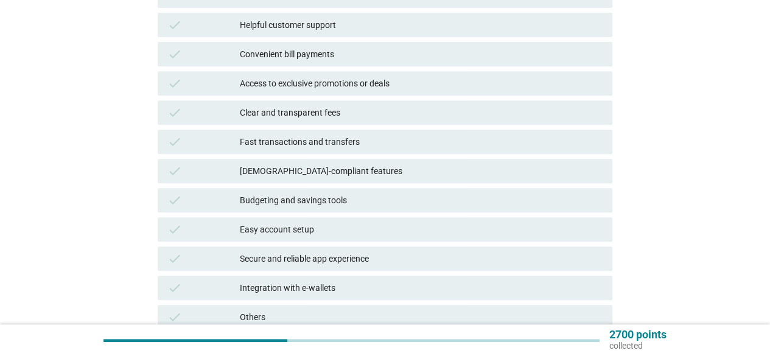
click at [335, 138] on div "Fast transactions and transfers" at bounding box center [421, 141] width 363 height 15
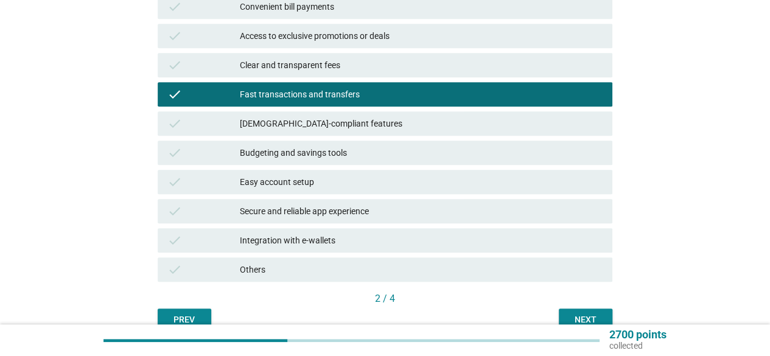
scroll to position [352, 0]
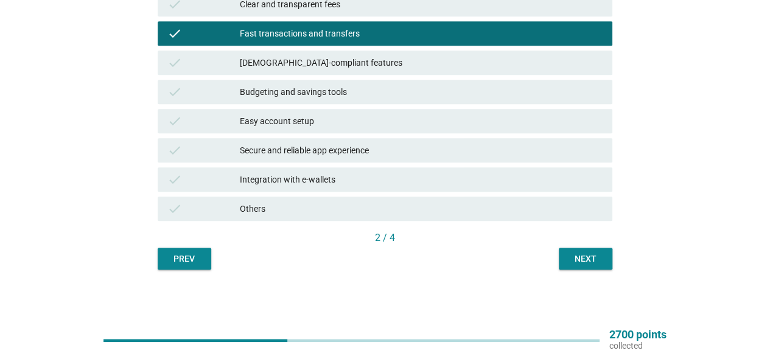
click at [576, 257] on div "Next" at bounding box center [585, 258] width 34 height 13
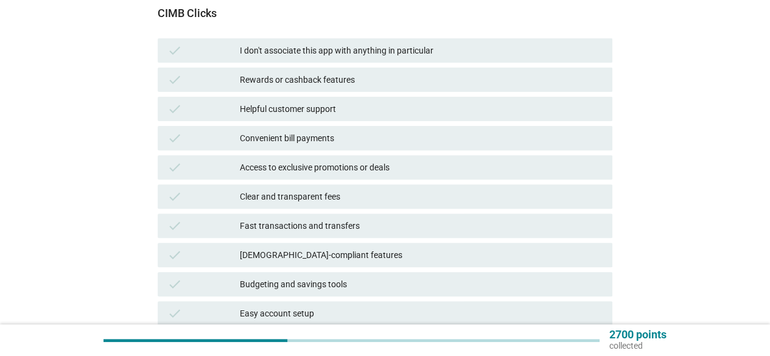
scroll to position [243, 0]
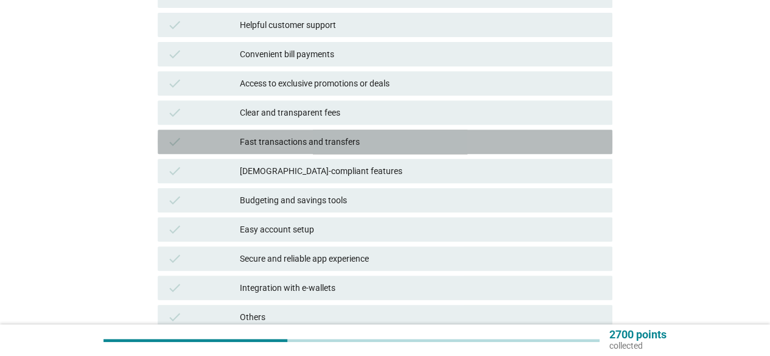
click at [316, 142] on div "Fast transactions and transfers" at bounding box center [421, 141] width 363 height 15
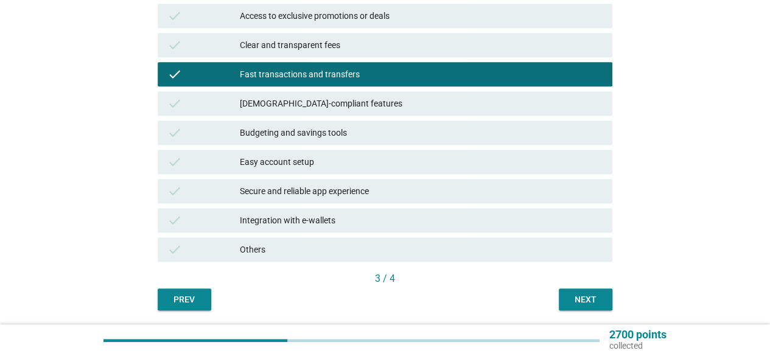
scroll to position [352, 0]
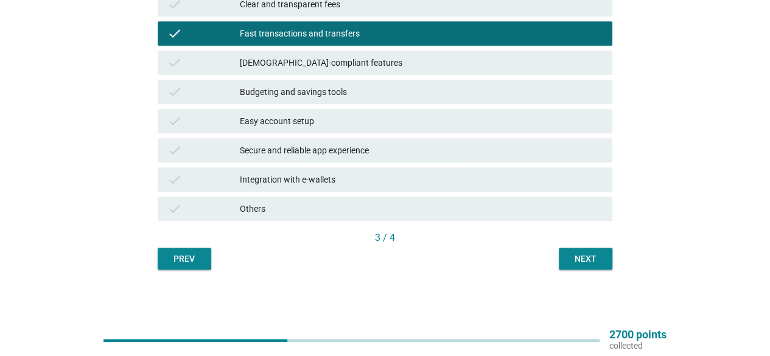
click at [585, 249] on button "Next" at bounding box center [586, 259] width 54 height 22
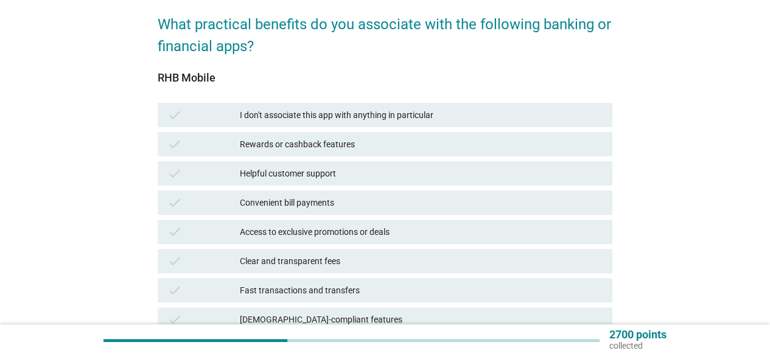
scroll to position [122, 0]
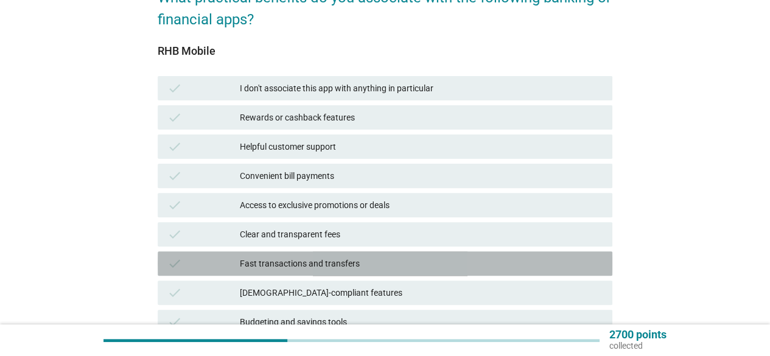
click at [288, 261] on div "Fast transactions and transfers" at bounding box center [421, 263] width 363 height 15
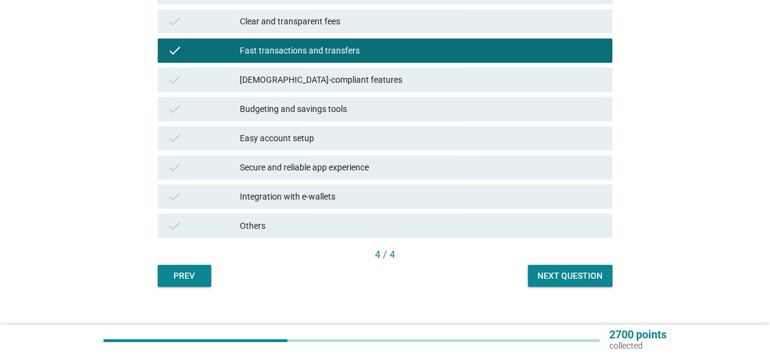
scroll to position [352, 0]
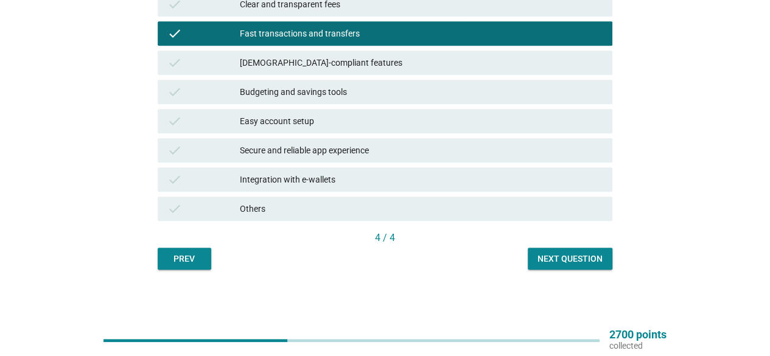
click at [557, 258] on div "Next question" at bounding box center [569, 258] width 65 height 13
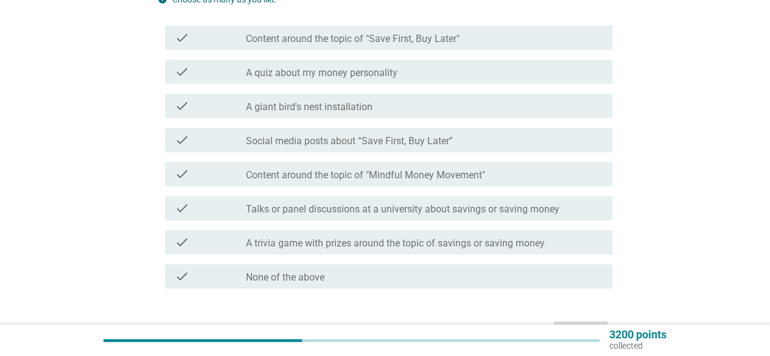
scroll to position [183, 0]
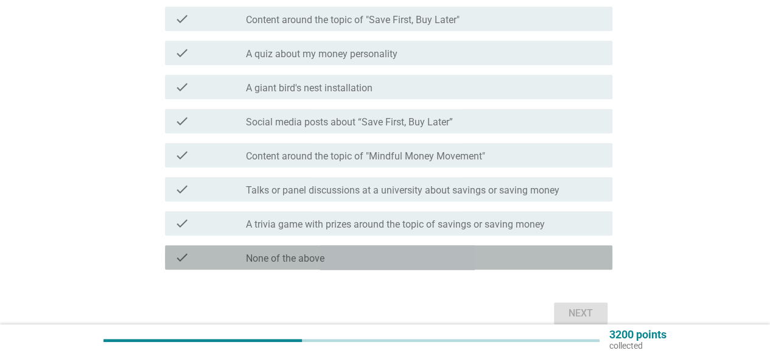
click at [333, 246] on div "check check_box_outline_blank None of the above" at bounding box center [388, 257] width 447 height 24
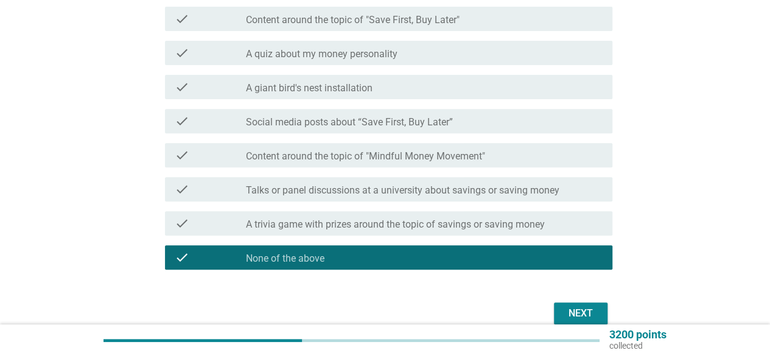
click at [571, 315] on div "Next" at bounding box center [580, 313] width 34 height 15
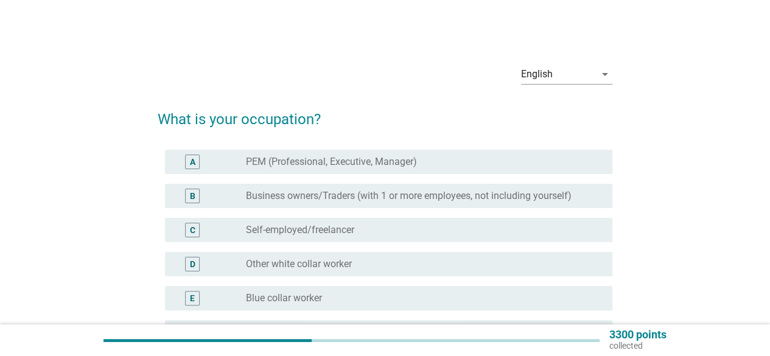
scroll to position [61, 0]
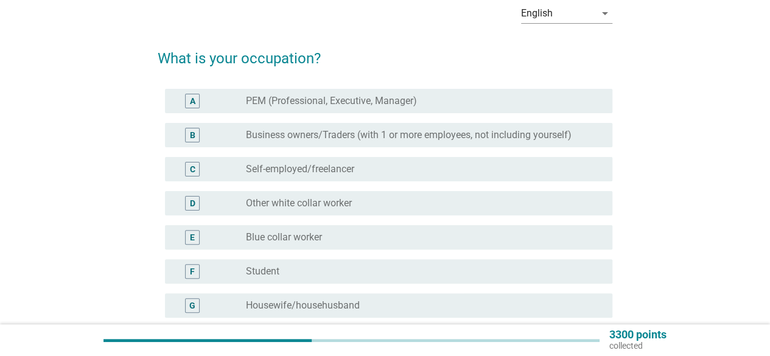
click at [288, 204] on label "Other white collar worker" at bounding box center [299, 203] width 106 height 12
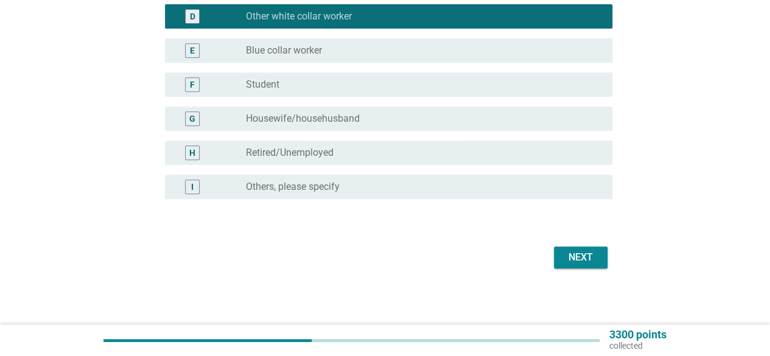
scroll to position [249, 0]
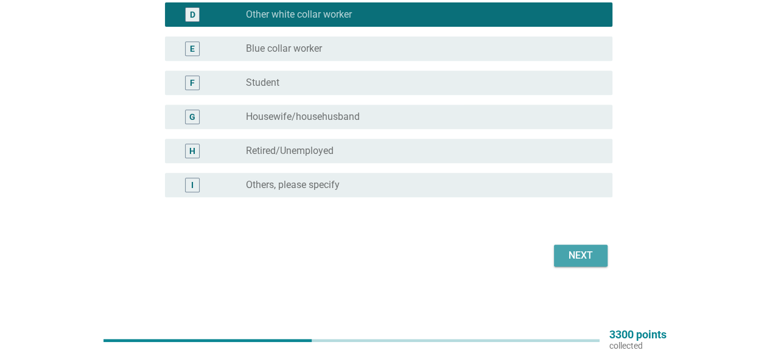
click at [568, 253] on div "Next" at bounding box center [580, 255] width 34 height 15
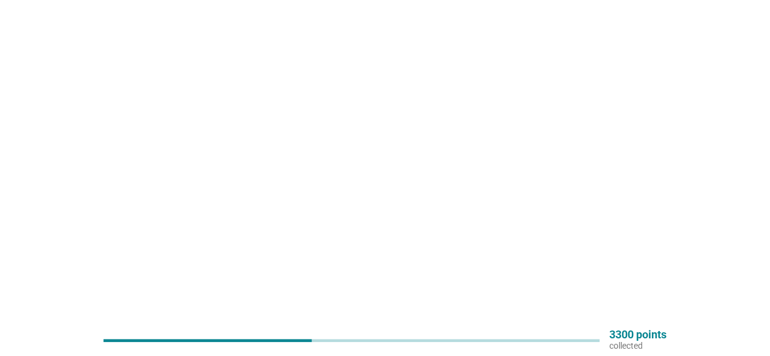
scroll to position [0, 0]
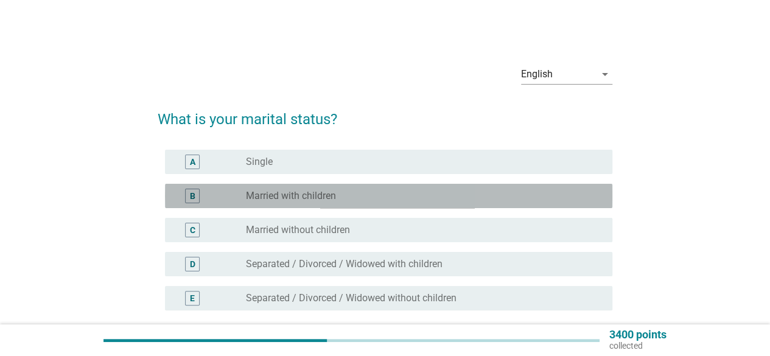
click at [465, 192] on div "radio_button_unchecked Married with children" at bounding box center [419, 196] width 347 height 12
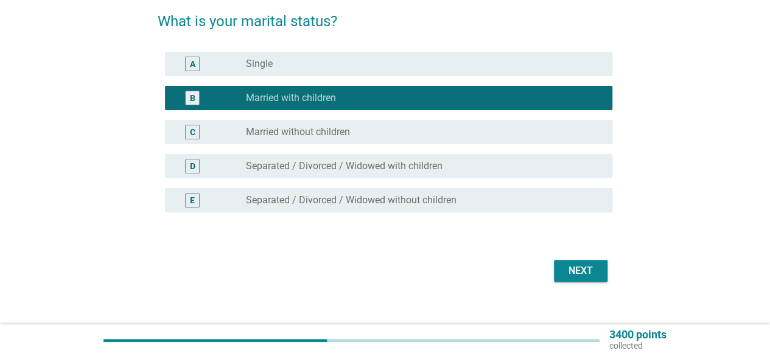
scroll to position [113, 0]
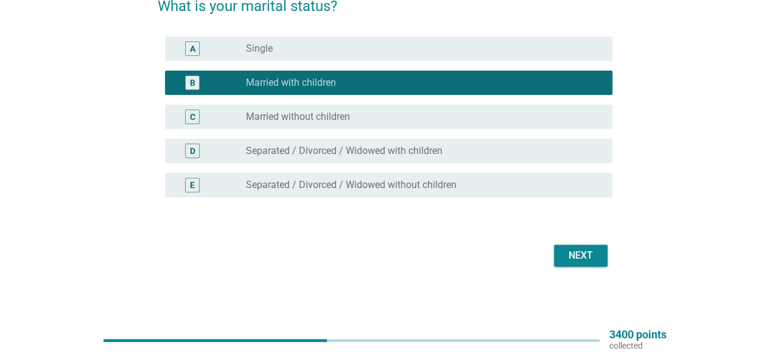
click at [599, 253] on button "Next" at bounding box center [581, 256] width 54 height 22
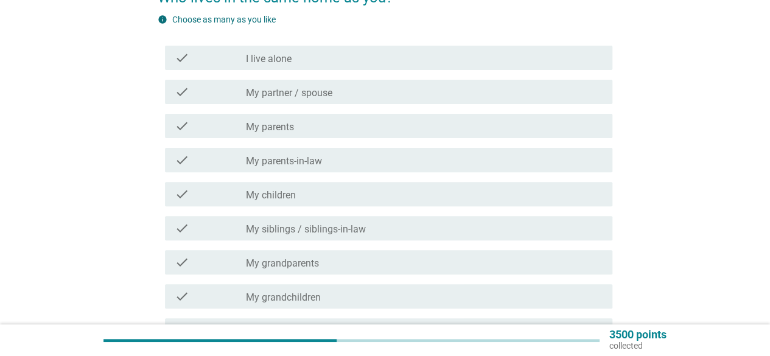
scroll to position [61, 0]
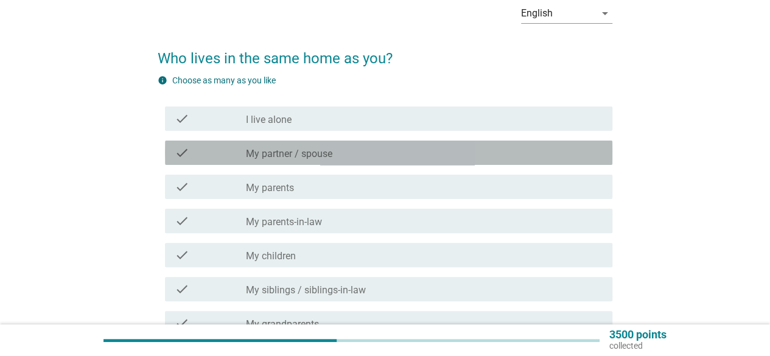
click at [391, 158] on div "check_box_outline_blank My partner / spouse" at bounding box center [424, 152] width 357 height 15
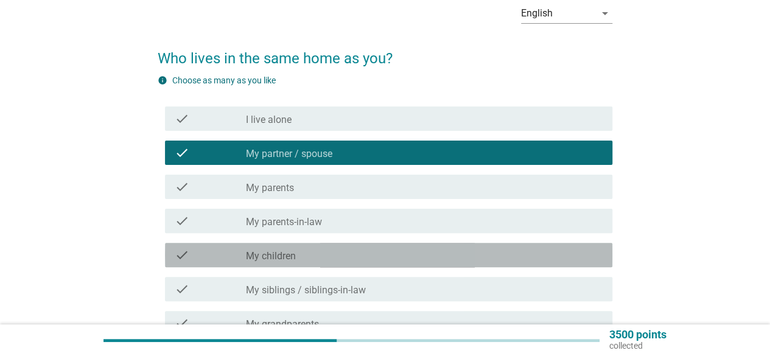
click at [339, 250] on div "check_box_outline_blank My children" at bounding box center [424, 255] width 357 height 15
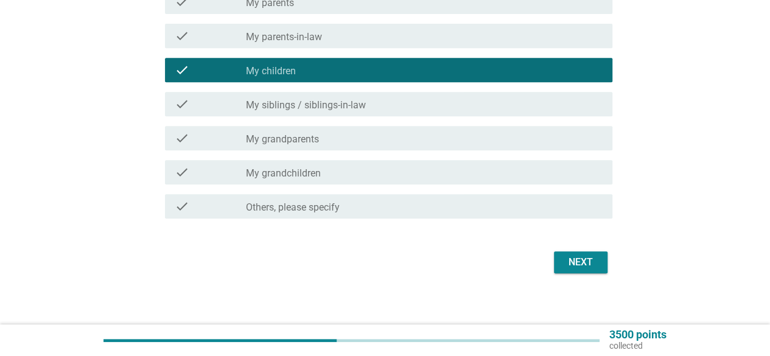
scroll to position [253, 0]
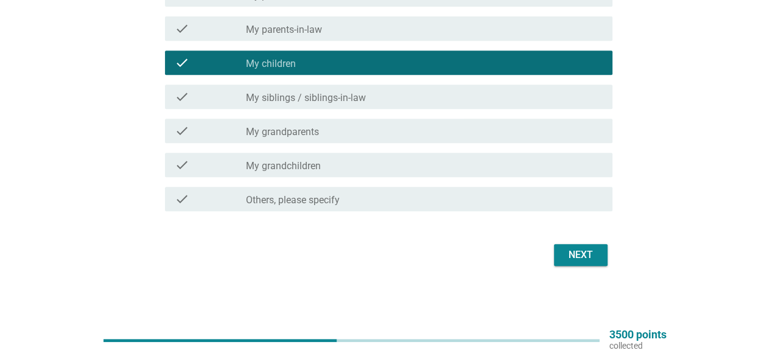
click at [594, 251] on div "Next" at bounding box center [580, 255] width 34 height 15
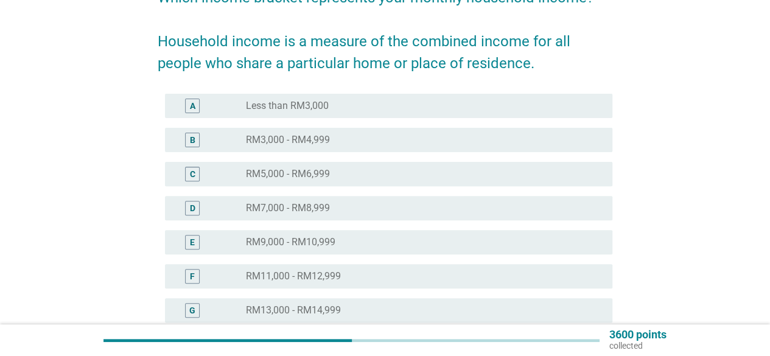
scroll to position [183, 0]
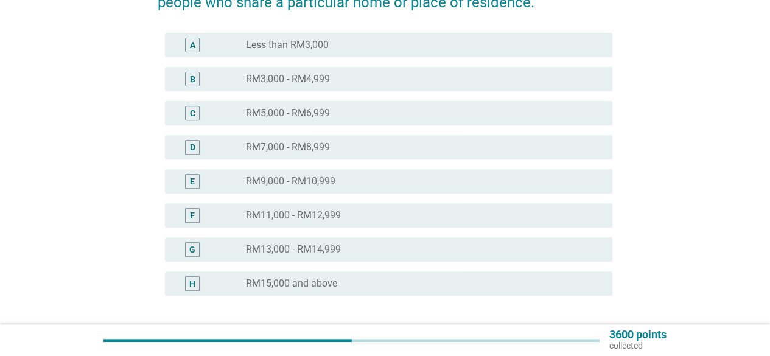
click at [344, 183] on div "radio_button_unchecked RM9,000 - RM10,999" at bounding box center [419, 181] width 347 height 12
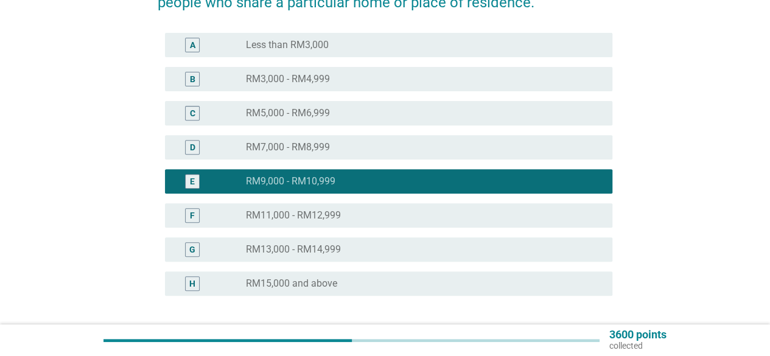
click at [392, 144] on div "radio_button_unchecked RM7,000 - RM8,999" at bounding box center [419, 147] width 347 height 12
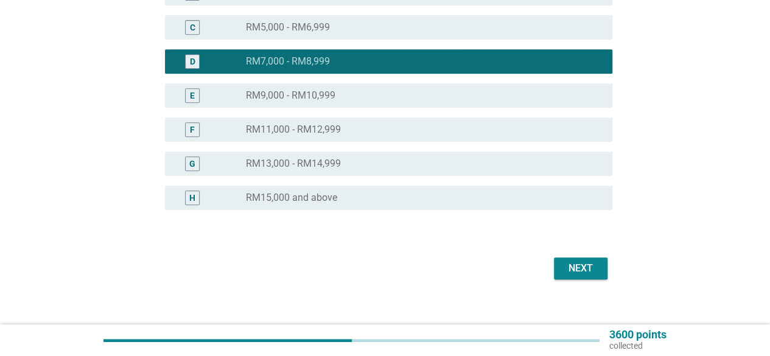
scroll to position [281, 0]
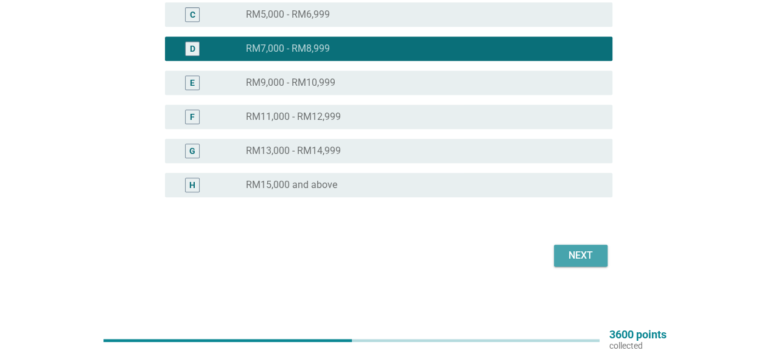
click at [584, 255] on div "Next" at bounding box center [580, 255] width 34 height 15
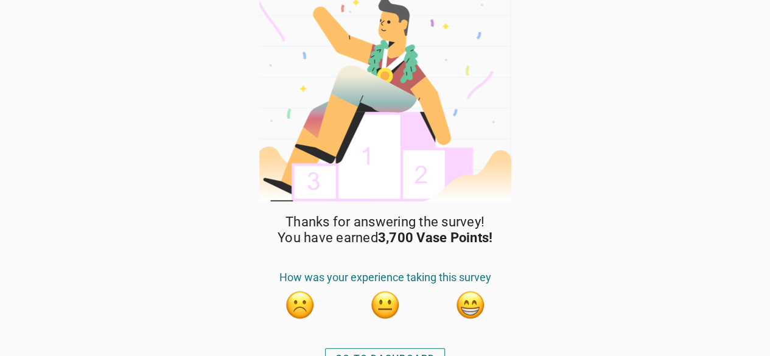
scroll to position [29, 0]
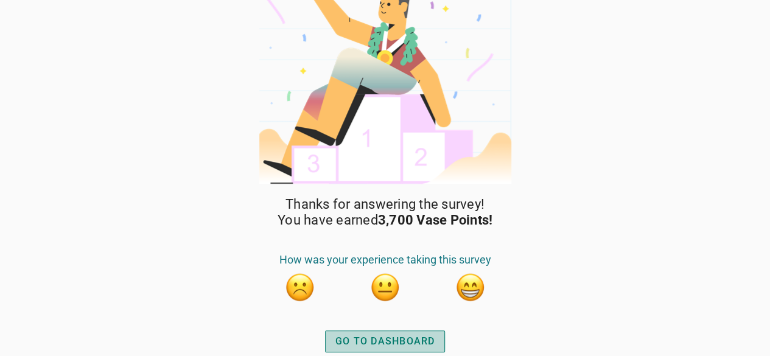
click at [388, 339] on div "GO TO DASHBOARD" at bounding box center [385, 341] width 100 height 15
